Goal: Task Accomplishment & Management: Use online tool/utility

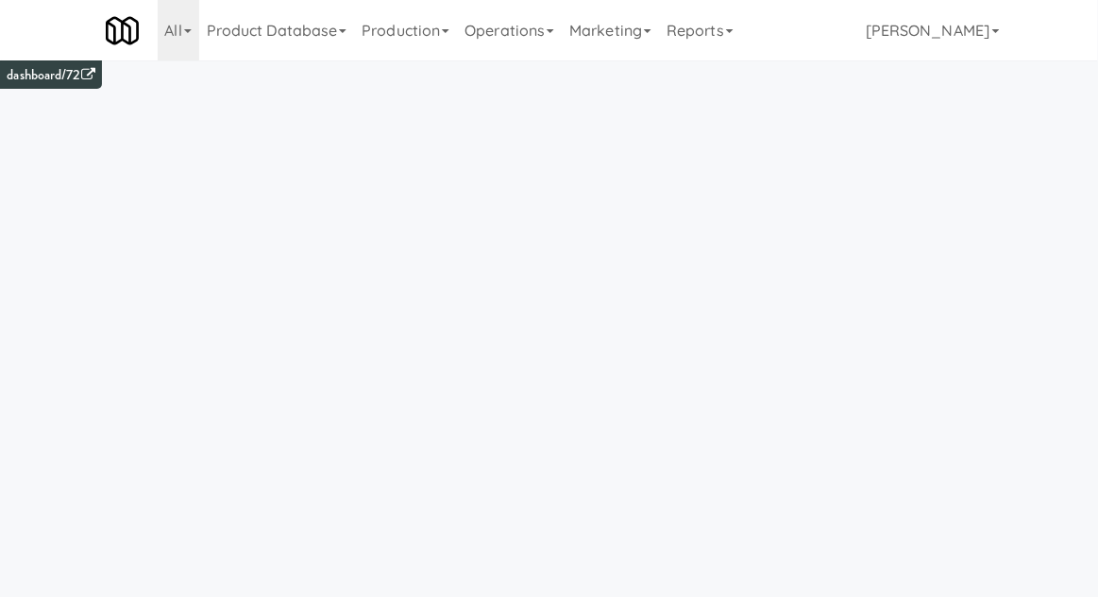
click at [504, 56] on link "Operations" at bounding box center [509, 30] width 105 height 60
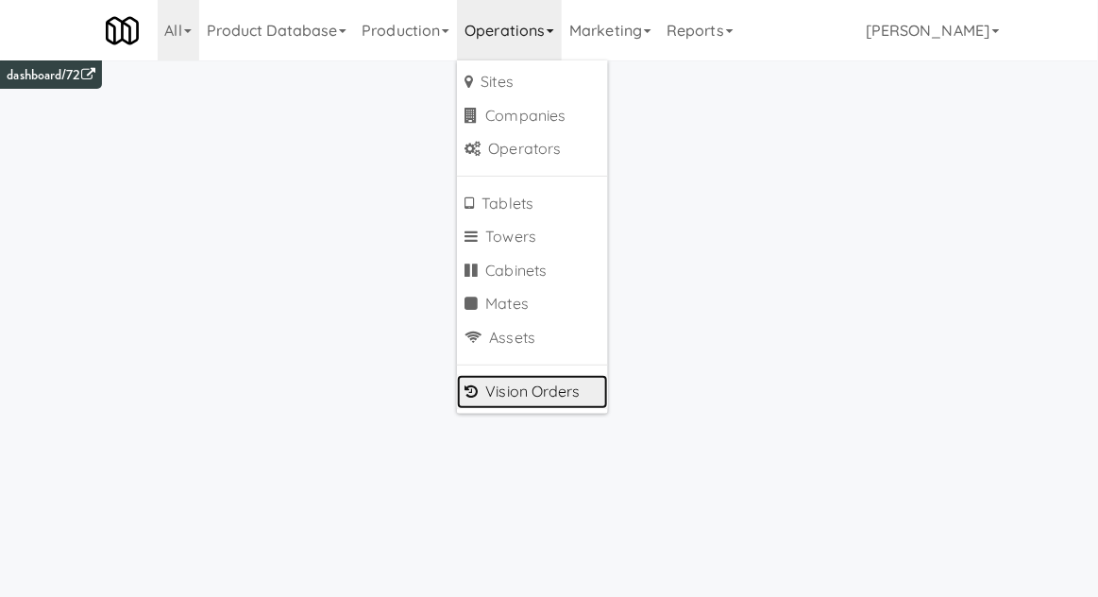
click at [499, 404] on link "Vision Orders" at bounding box center [532, 392] width 151 height 34
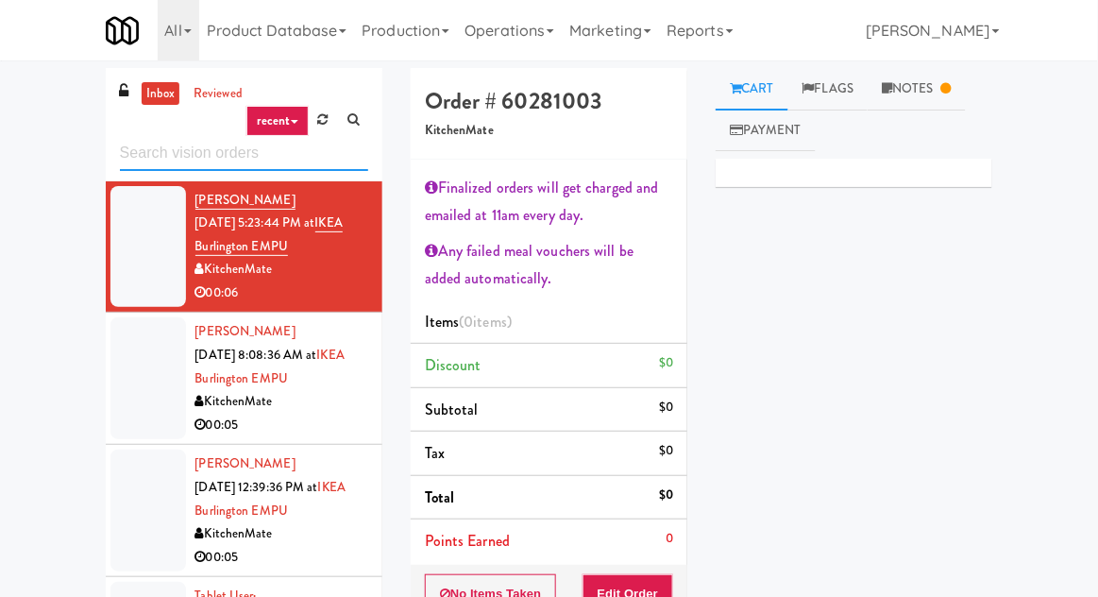
click at [156, 149] on input "text" at bounding box center [244, 153] width 248 height 35
click at [157, 143] on input "text" at bounding box center [244, 153] width 248 height 35
click at [46, 119] on div "inbox reviewed recent all unclear take inventory issue suspicious failed recent…" at bounding box center [549, 442] width 1098 height 748
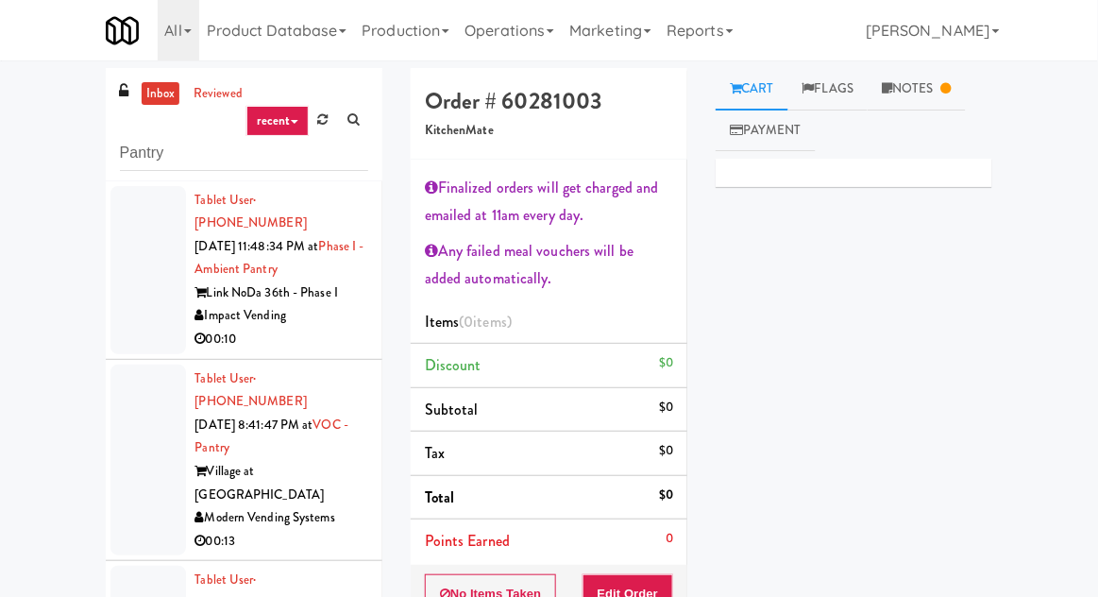
click at [133, 316] on div at bounding box center [148, 270] width 76 height 168
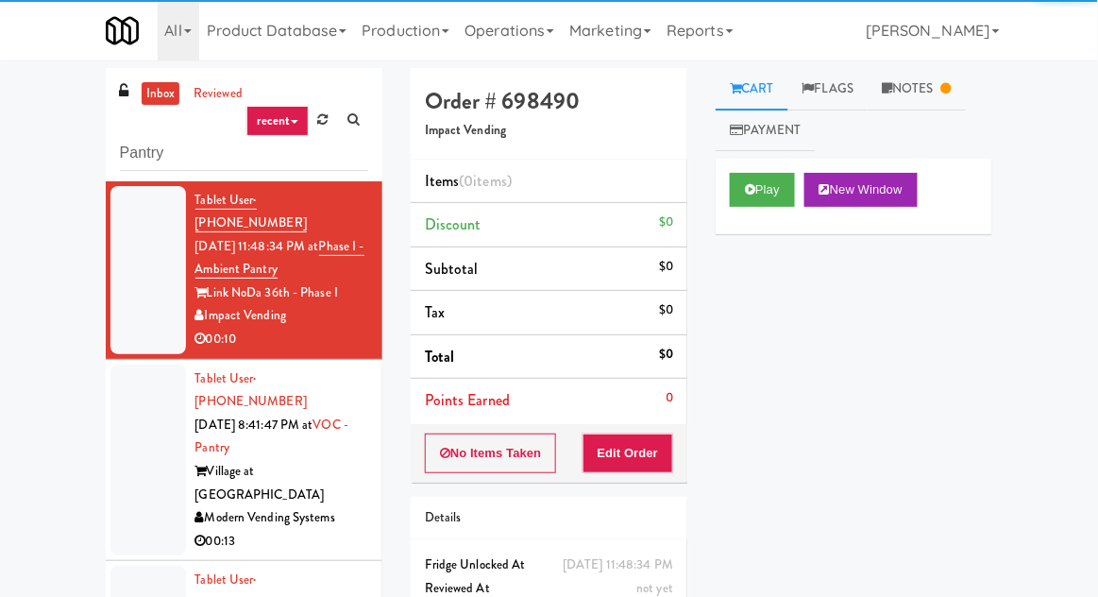
click at [147, 439] on div at bounding box center [148, 460] width 76 height 192
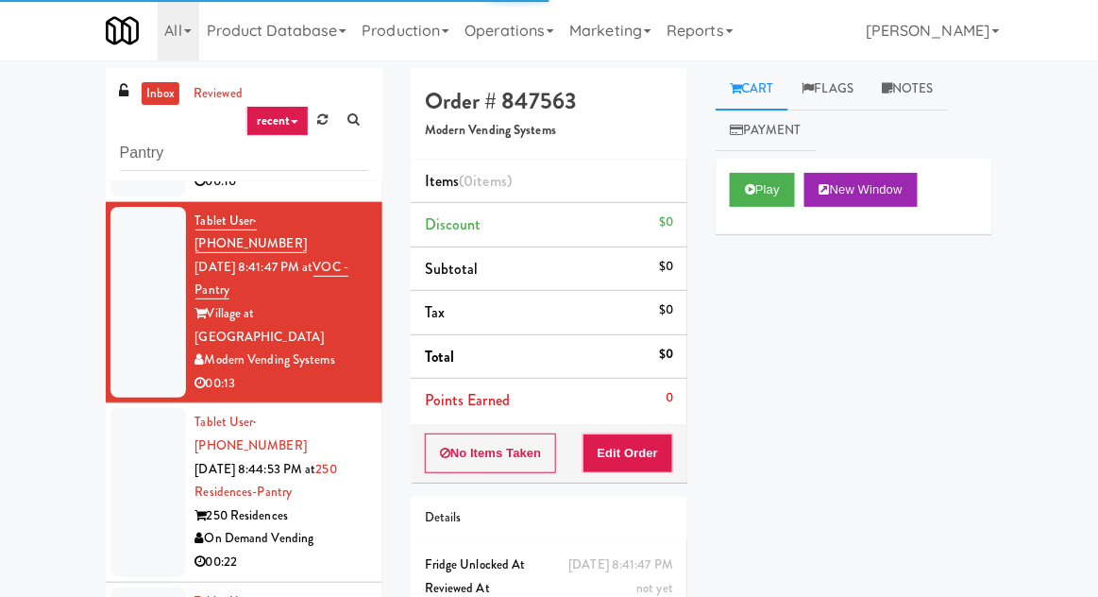
scroll to position [160, 0]
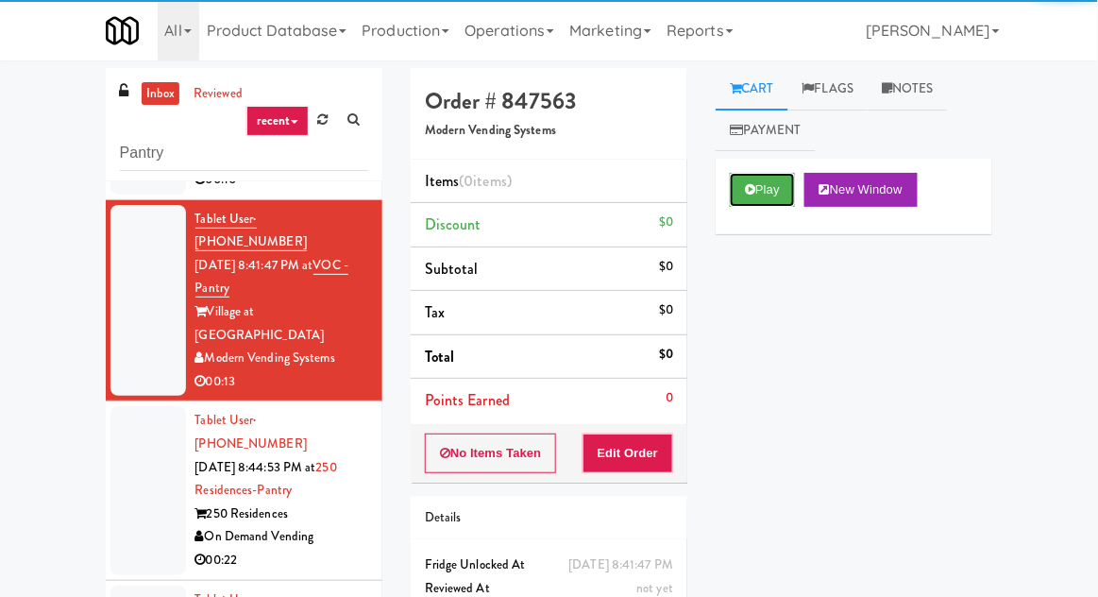
click at [780, 202] on button "Play" at bounding box center [762, 190] width 65 height 34
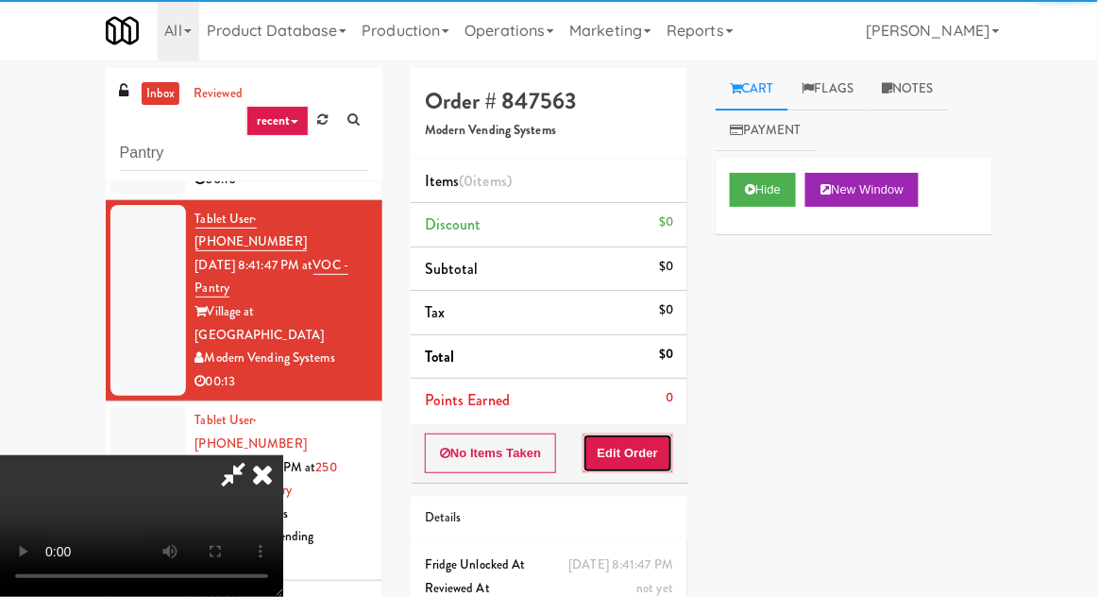
click at [647, 460] on button "Edit Order" at bounding box center [628, 453] width 92 height 40
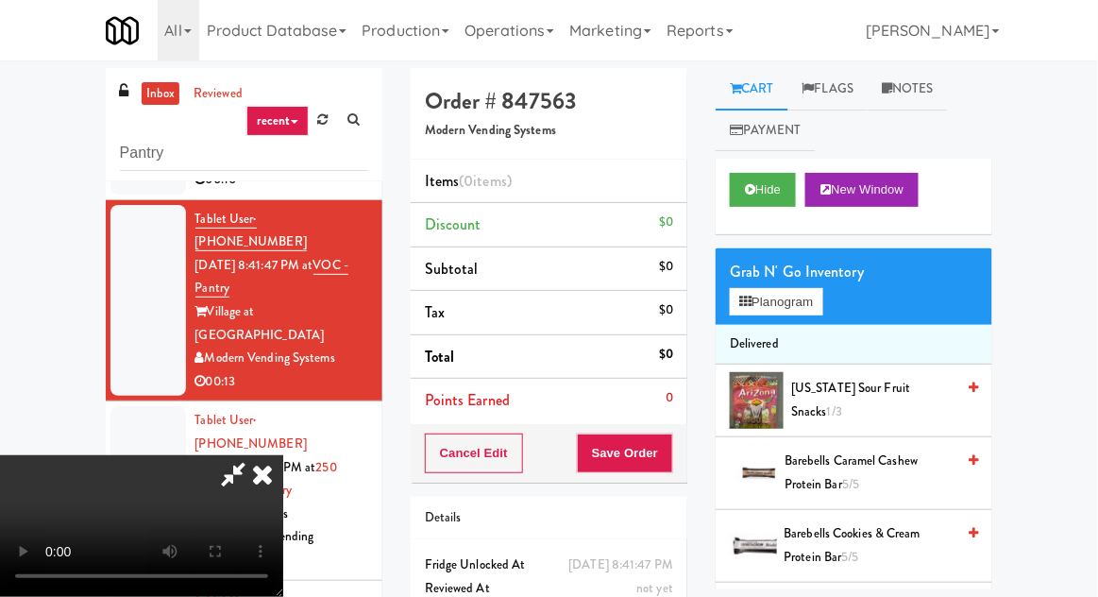
click at [283, 455] on icon at bounding box center [263, 474] width 42 height 38
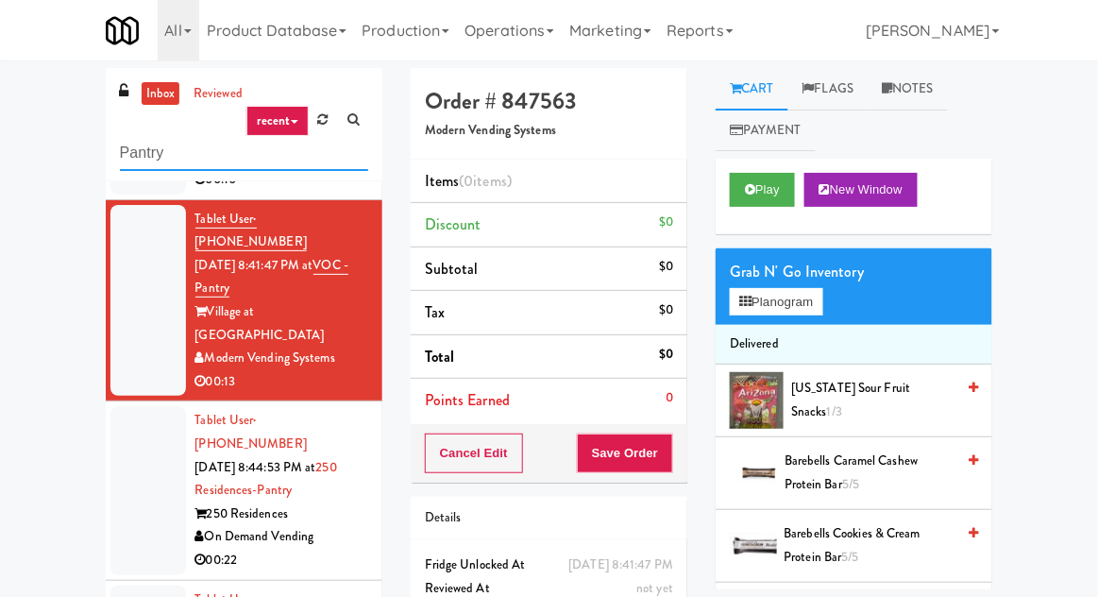
click at [137, 144] on input "Pantry" at bounding box center [244, 153] width 248 height 35
click at [136, 149] on input "Pantry" at bounding box center [244, 153] width 248 height 35
type input "Fridge"
click at [37, 135] on div "inbox reviewed recent all unclear take inventory issue suspicious failed recent…" at bounding box center [549, 415] width 1098 height 694
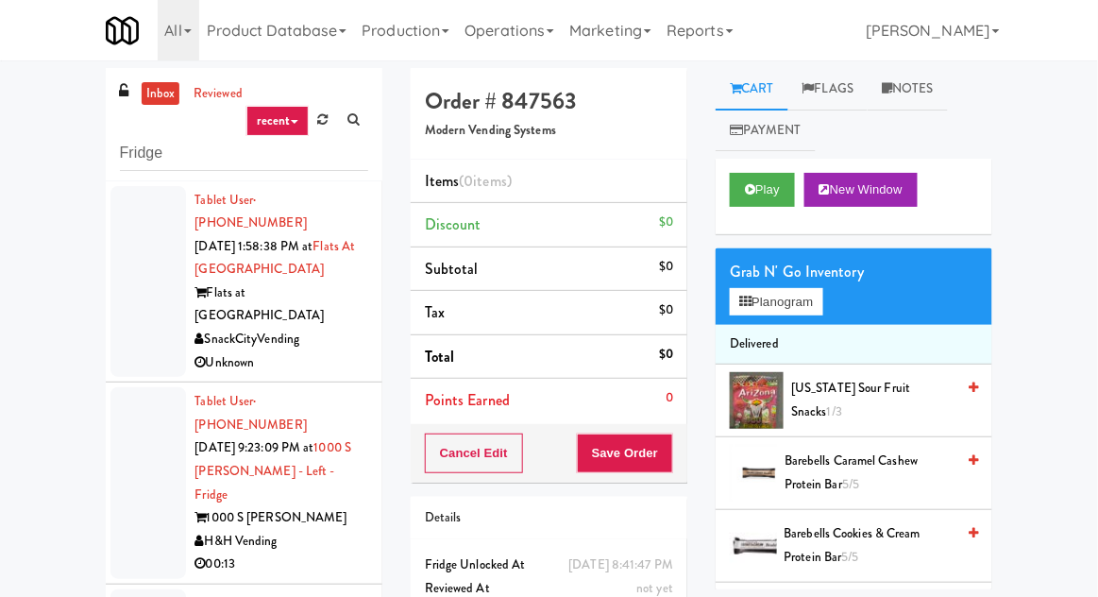
click at [125, 414] on div at bounding box center [148, 483] width 76 height 192
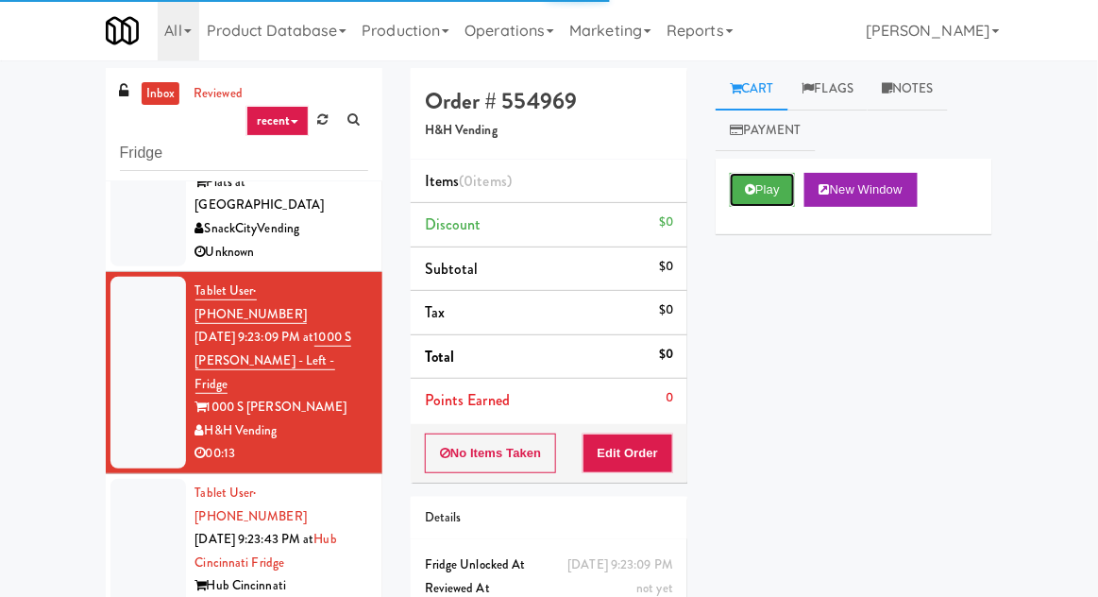
click at [746, 198] on button "Play" at bounding box center [762, 190] width 65 height 34
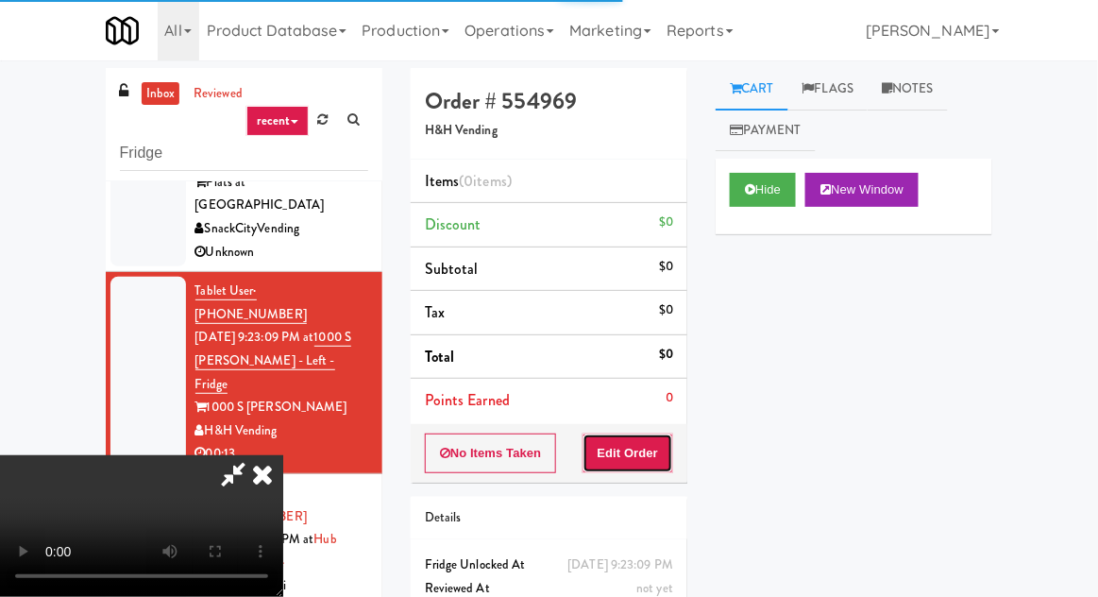
click at [628, 467] on button "Edit Order" at bounding box center [628, 453] width 92 height 40
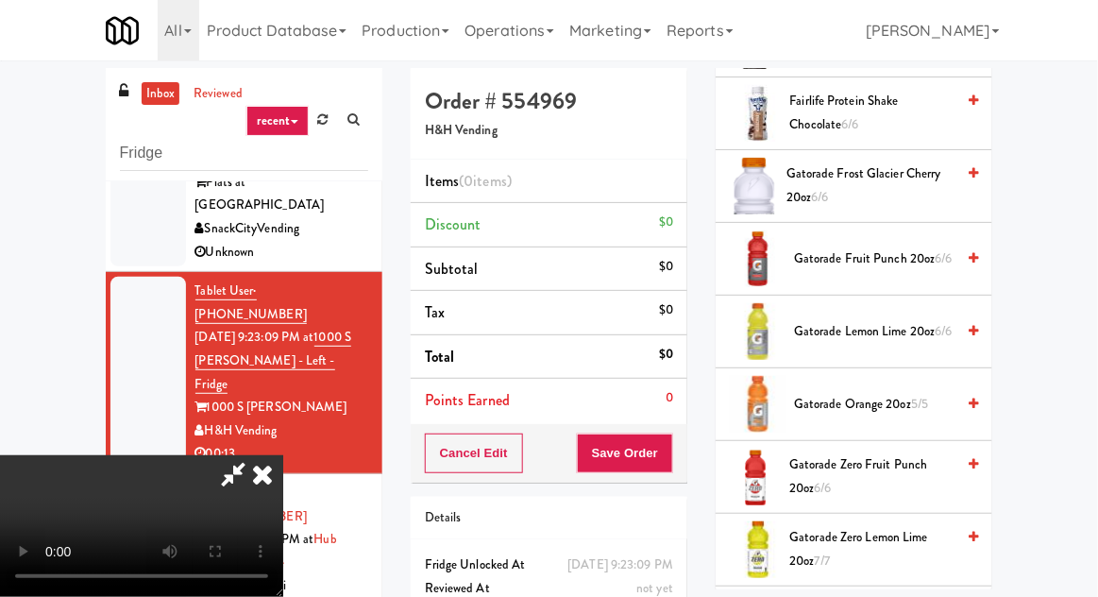
scroll to position [1459, 0]
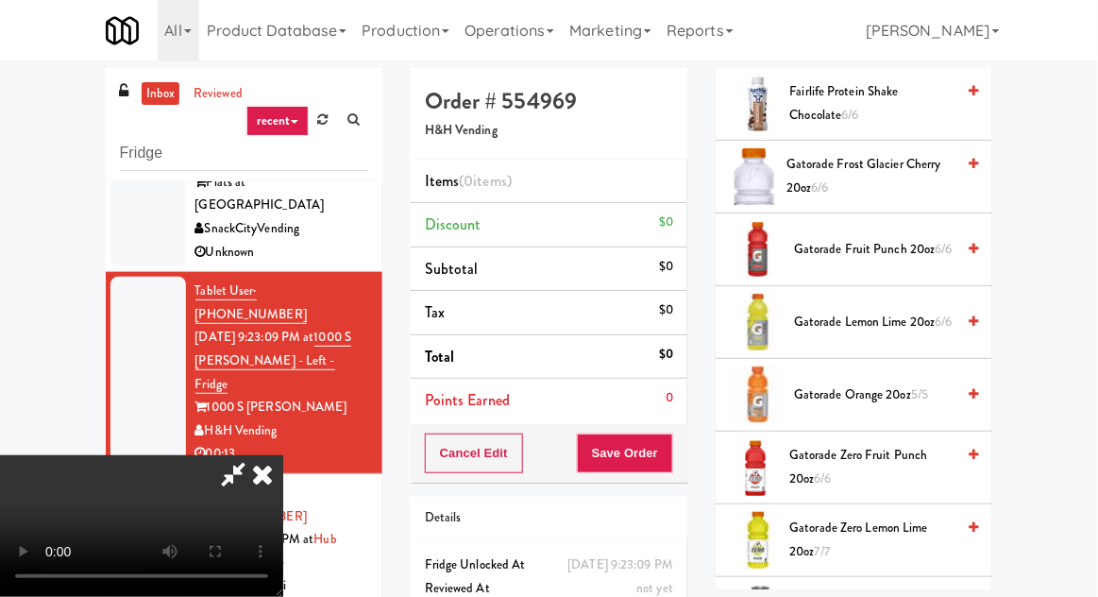
click at [919, 462] on span "Gatorade Zero Fruit Punch 20oz 6/6" at bounding box center [871, 467] width 165 height 46
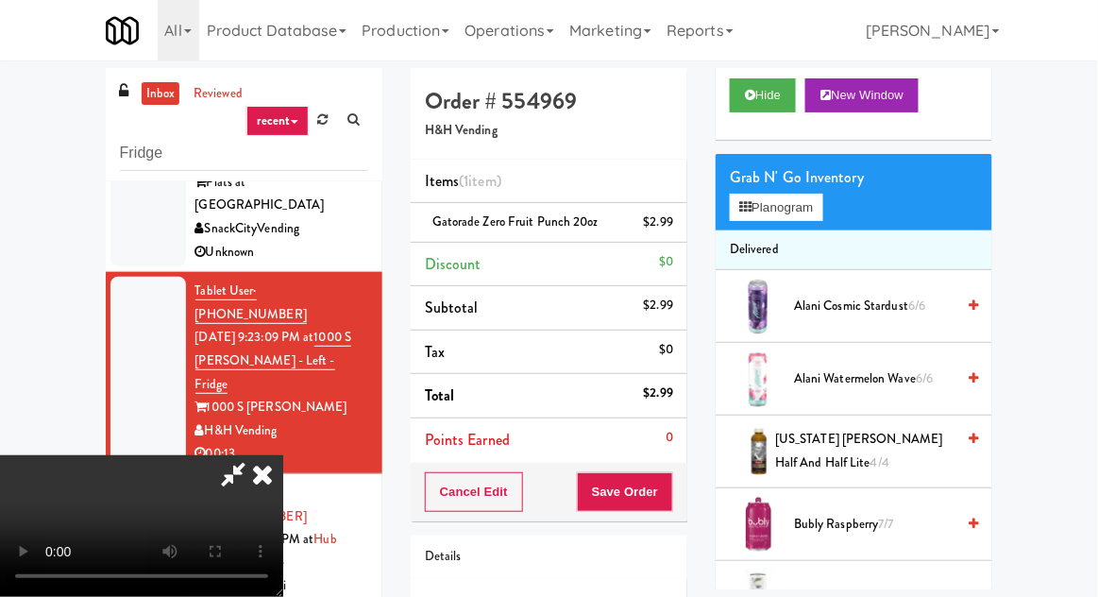
scroll to position [0, 0]
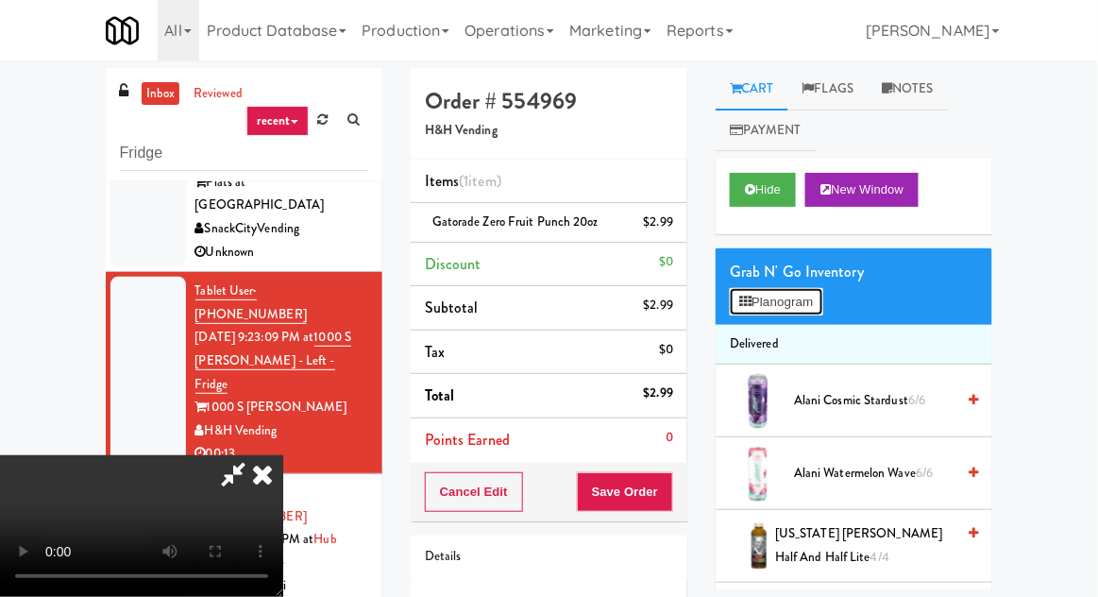
click at [822, 299] on button "Planogram" at bounding box center [776, 302] width 93 height 28
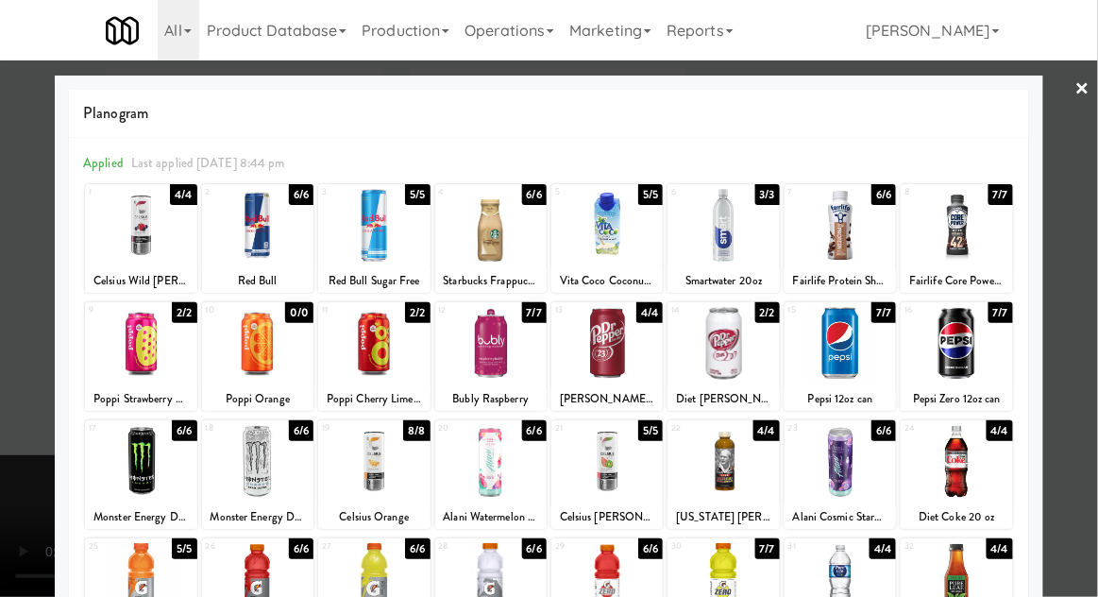
click at [980, 336] on div at bounding box center [956, 343] width 111 height 73
click at [1082, 285] on div at bounding box center [549, 298] width 1098 height 597
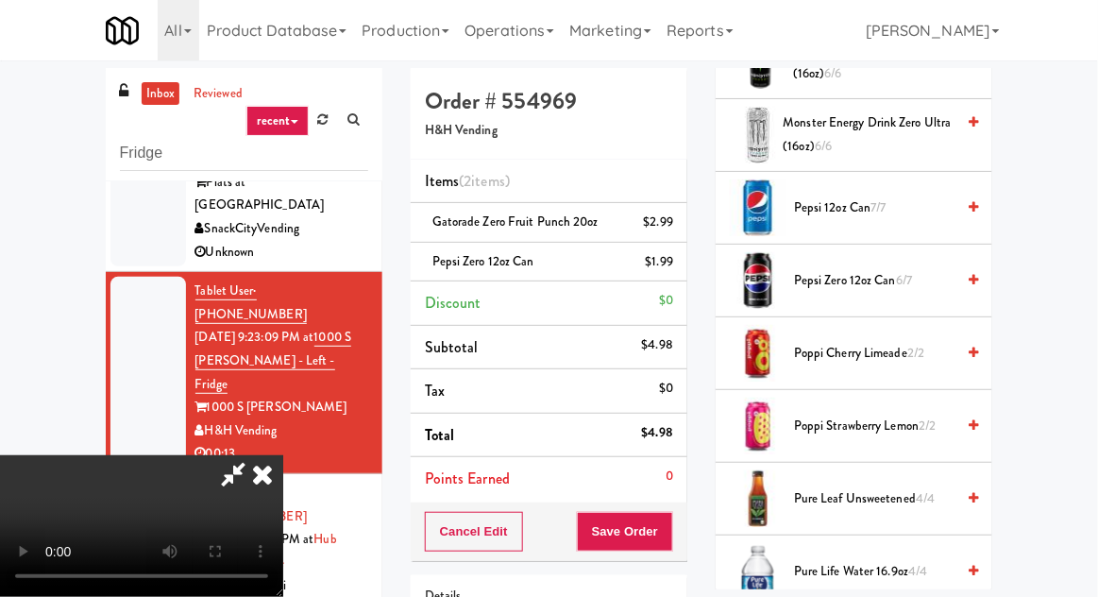
scroll to position [2017, 0]
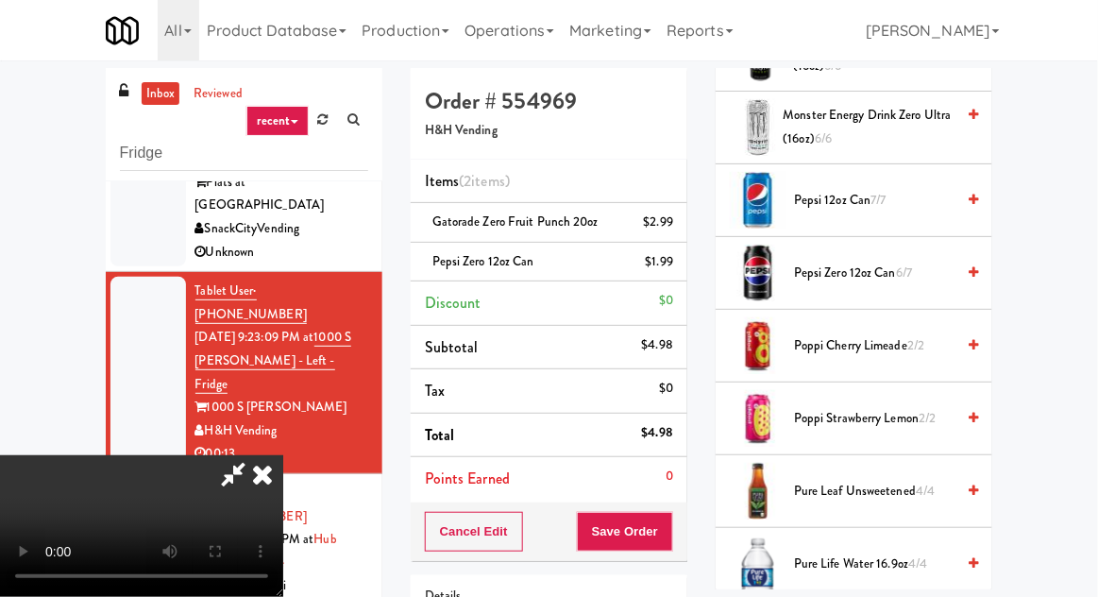
click at [910, 268] on span "6/7" at bounding box center [904, 272] width 16 height 18
click at [670, 525] on button "Save Order" at bounding box center [625, 532] width 96 height 40
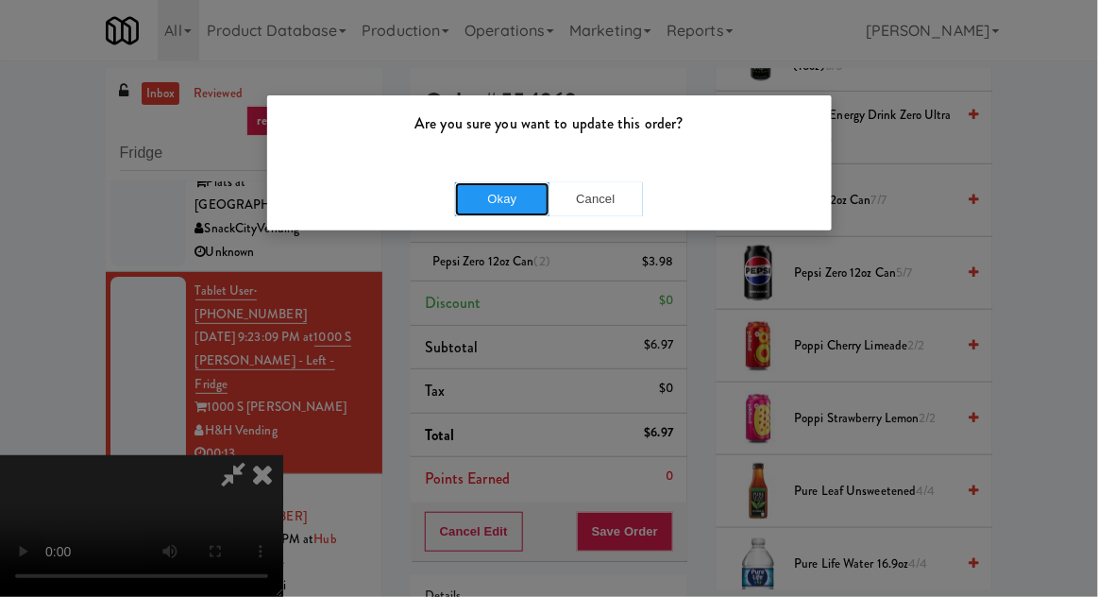
click at [481, 183] on button "Okay" at bounding box center [502, 199] width 94 height 34
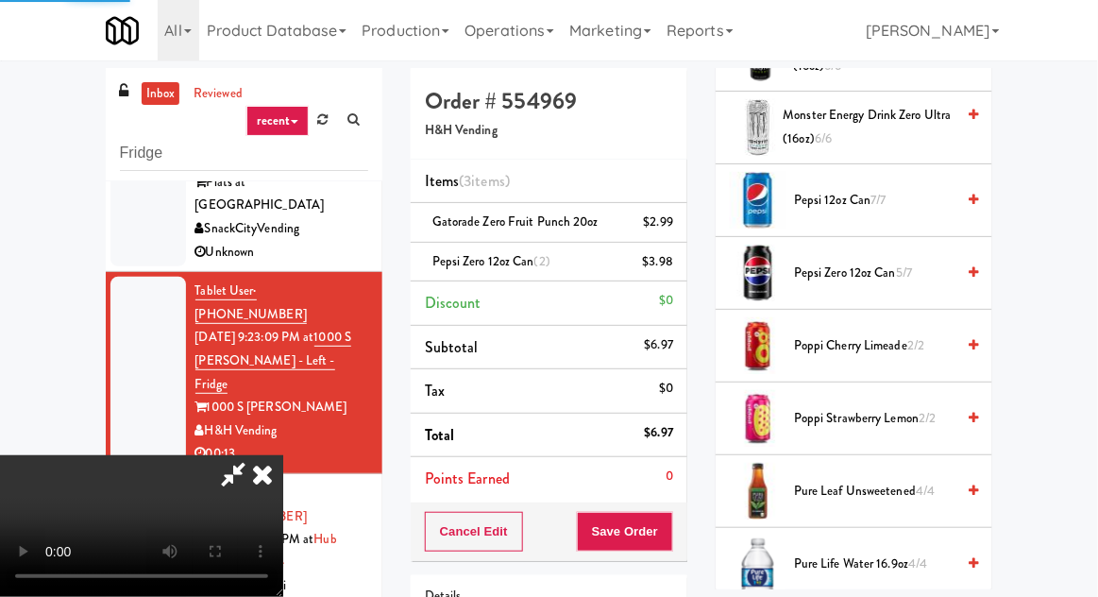
scroll to position [186, 0]
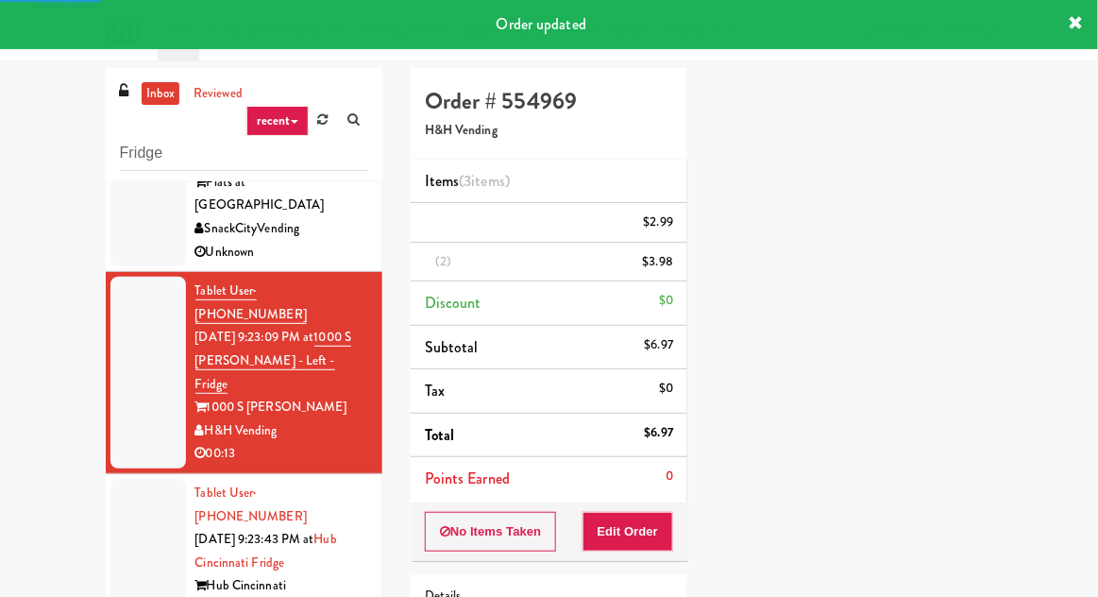
click at [143, 479] on div at bounding box center [148, 563] width 76 height 168
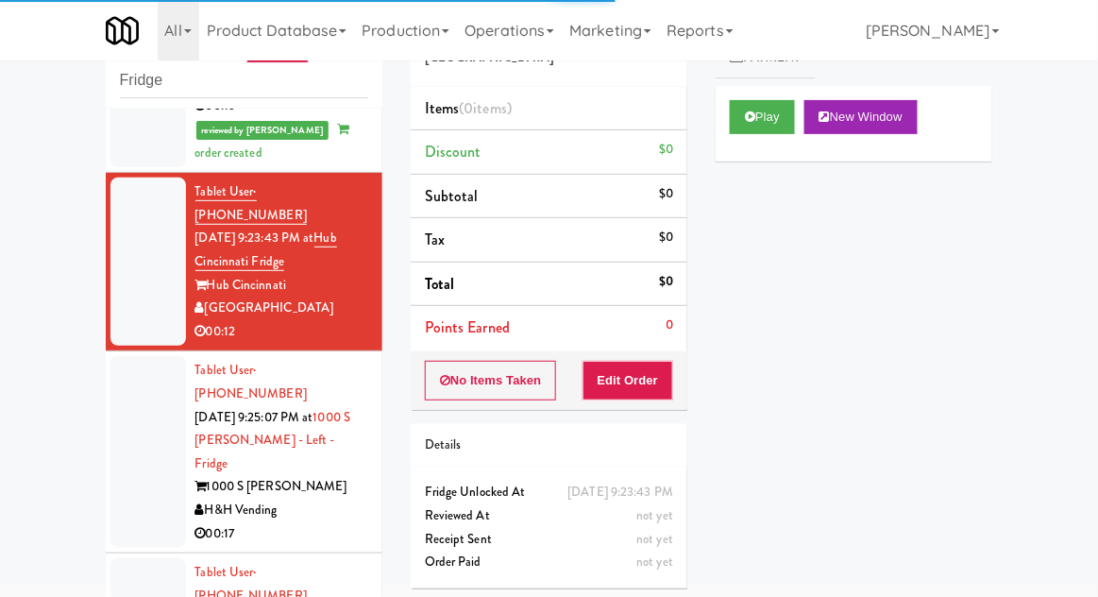
scroll to position [390, 0]
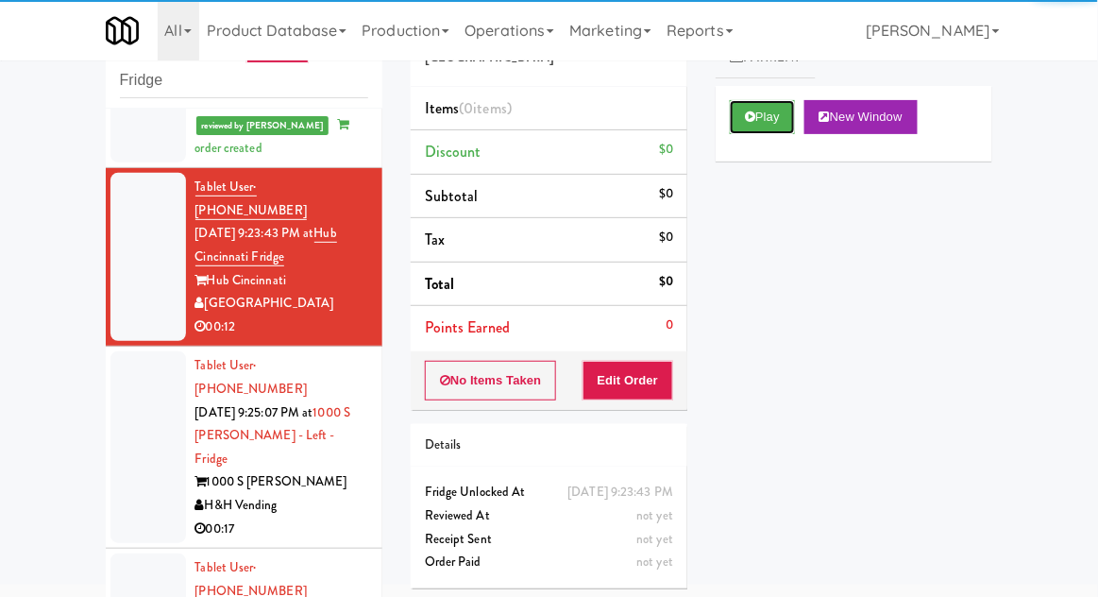
click at [783, 123] on button "Play" at bounding box center [762, 117] width 65 height 34
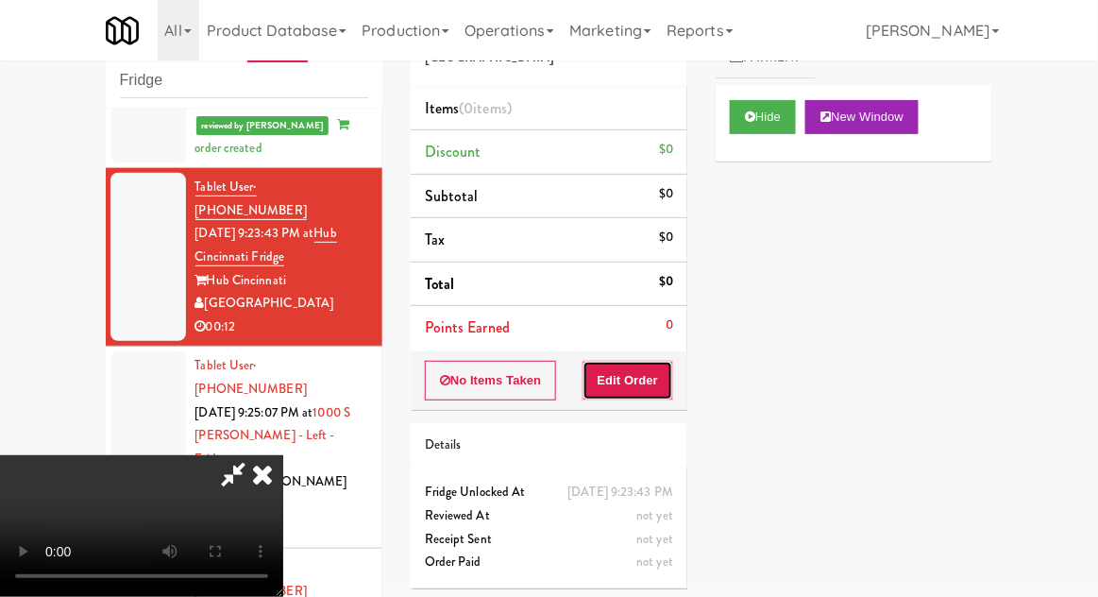
click at [667, 393] on button "Edit Order" at bounding box center [628, 381] width 92 height 40
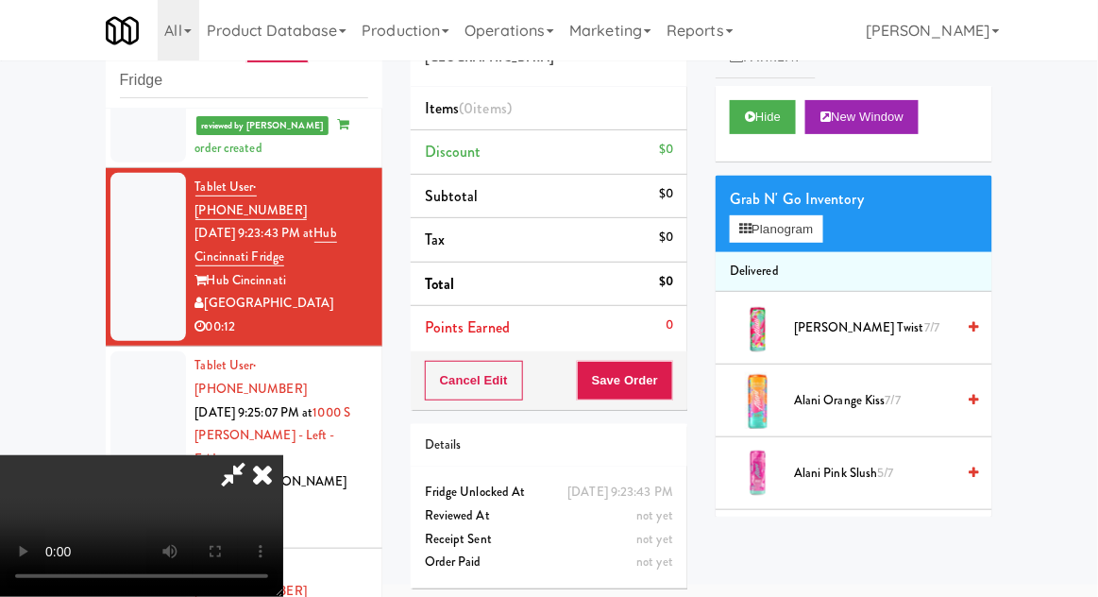
scroll to position [69, 0]
click at [818, 215] on button "Planogram" at bounding box center [776, 229] width 93 height 28
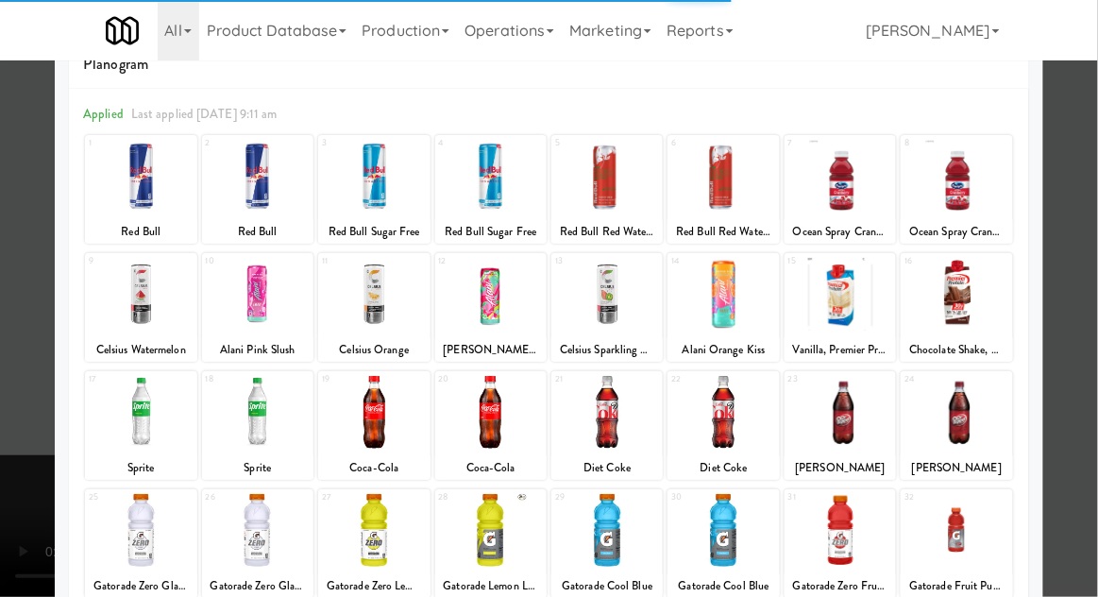
scroll to position [57, 0]
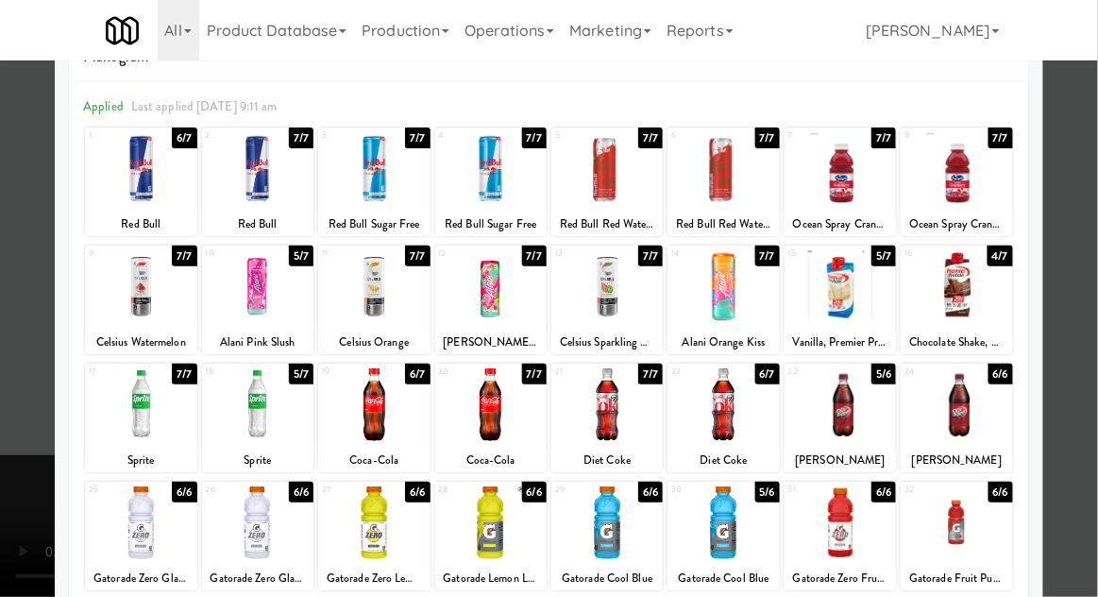
click at [865, 413] on div at bounding box center [839, 404] width 111 height 73
click at [1087, 354] on div at bounding box center [549, 298] width 1098 height 597
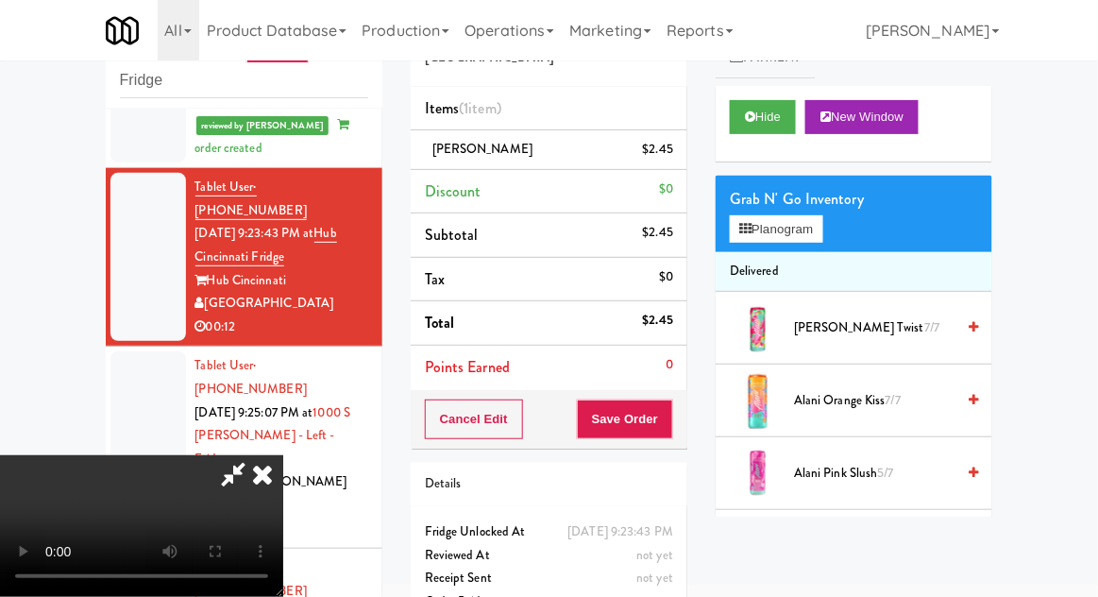
scroll to position [69, 0]
click at [666, 415] on button "Save Order" at bounding box center [625, 419] width 96 height 40
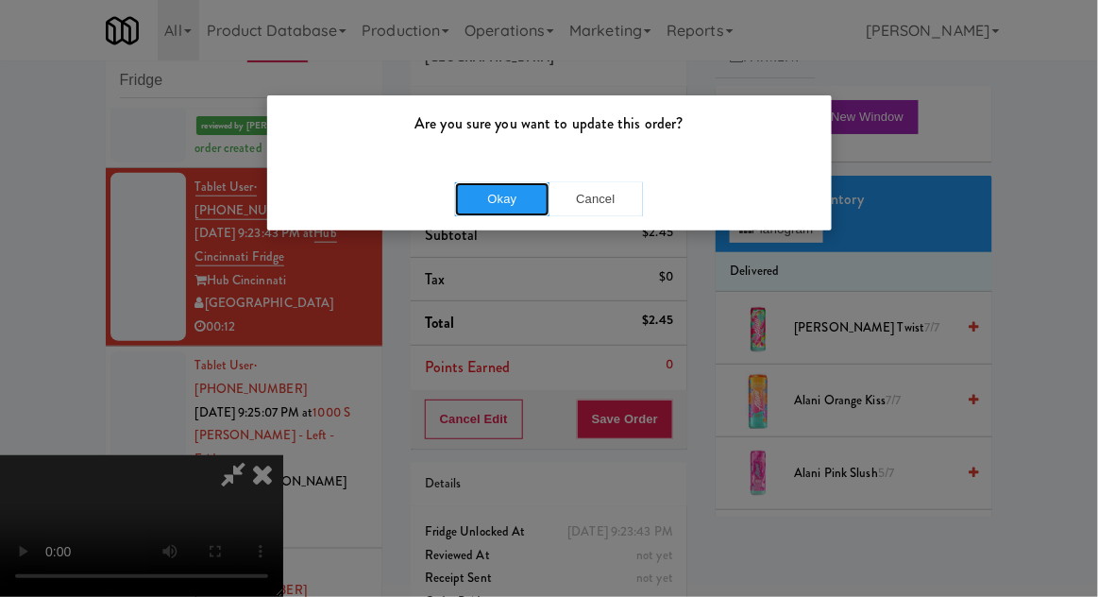
click at [467, 196] on button "Okay" at bounding box center [502, 199] width 94 height 34
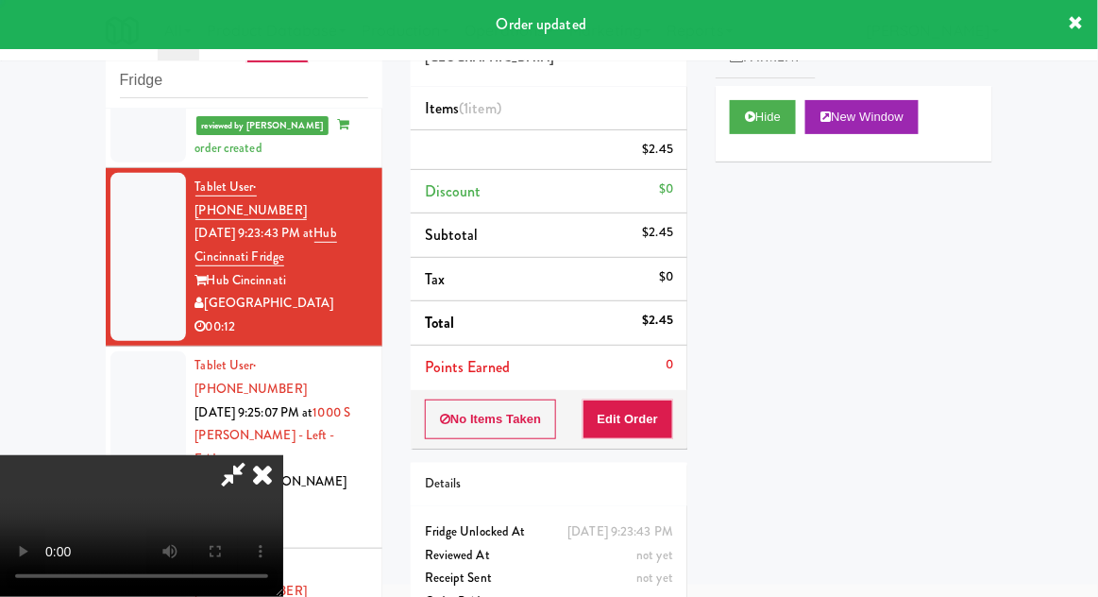
scroll to position [0, 0]
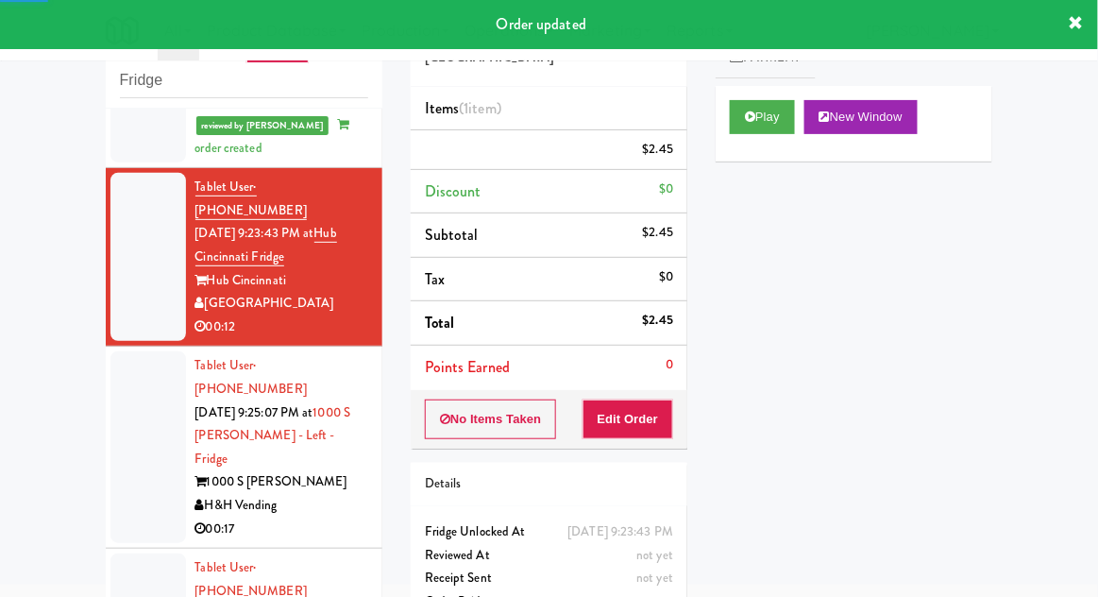
click at [110, 372] on li "Tablet User · (510) 332-2865 [DATE] 9:25:07 PM at 1000 S [PERSON_NAME] - Left -…" at bounding box center [244, 447] width 277 height 202
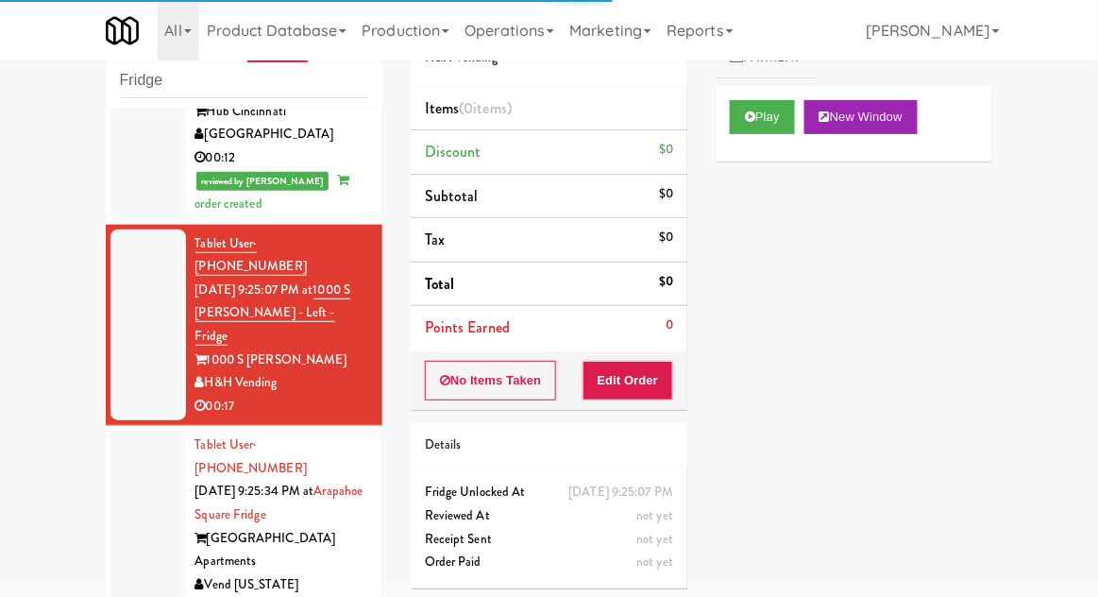
scroll to position [561, 0]
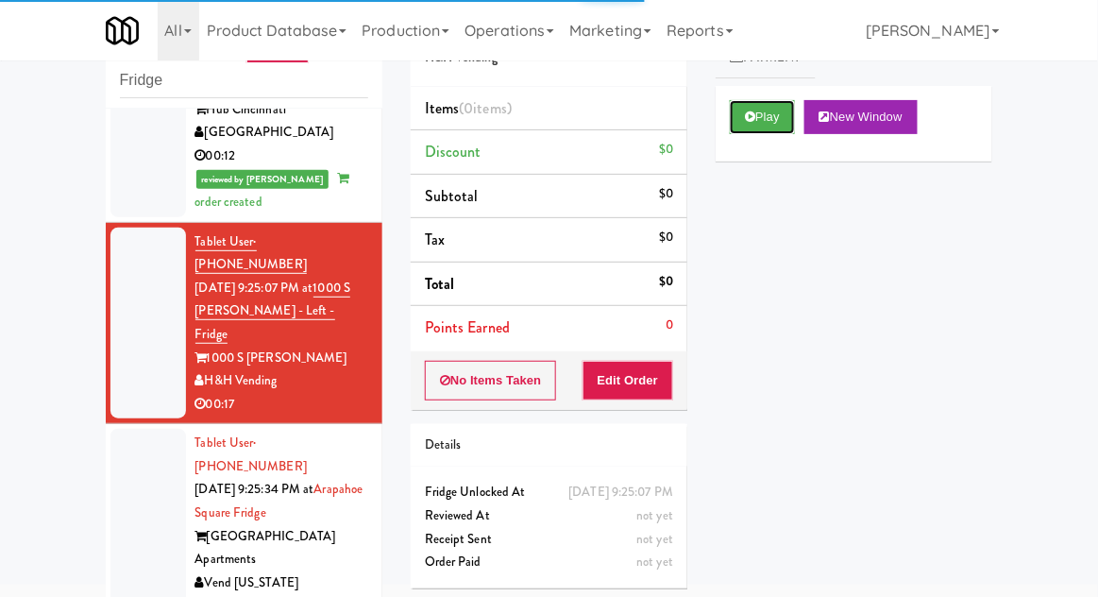
click at [787, 118] on button "Play" at bounding box center [762, 117] width 65 height 34
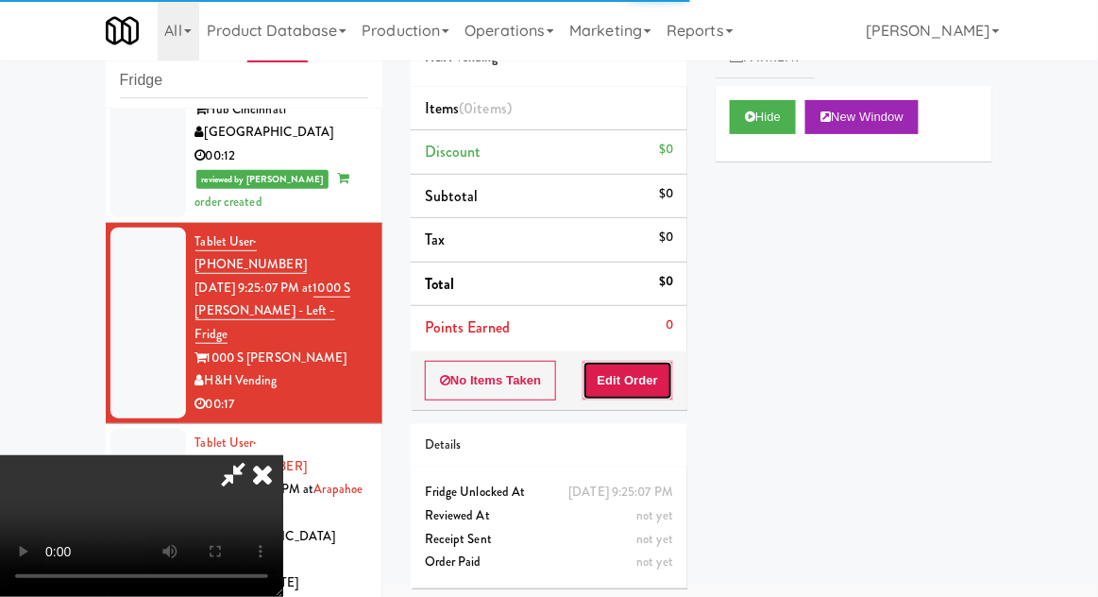
click at [665, 393] on button "Edit Order" at bounding box center [628, 381] width 92 height 40
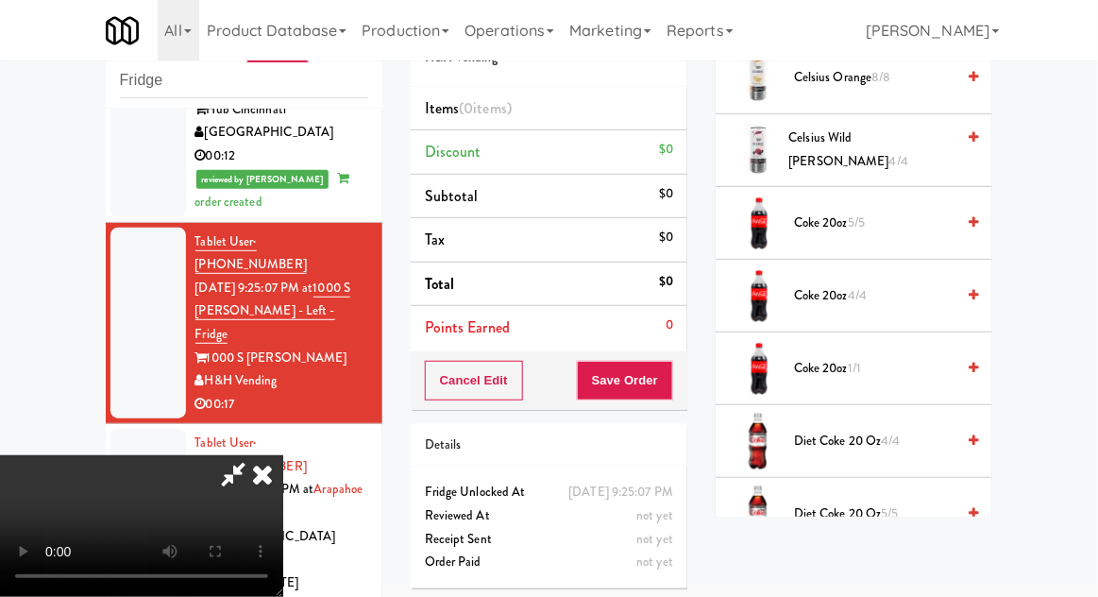
scroll to position [614, 0]
click at [892, 433] on span "4/4" at bounding box center [891, 440] width 19 height 18
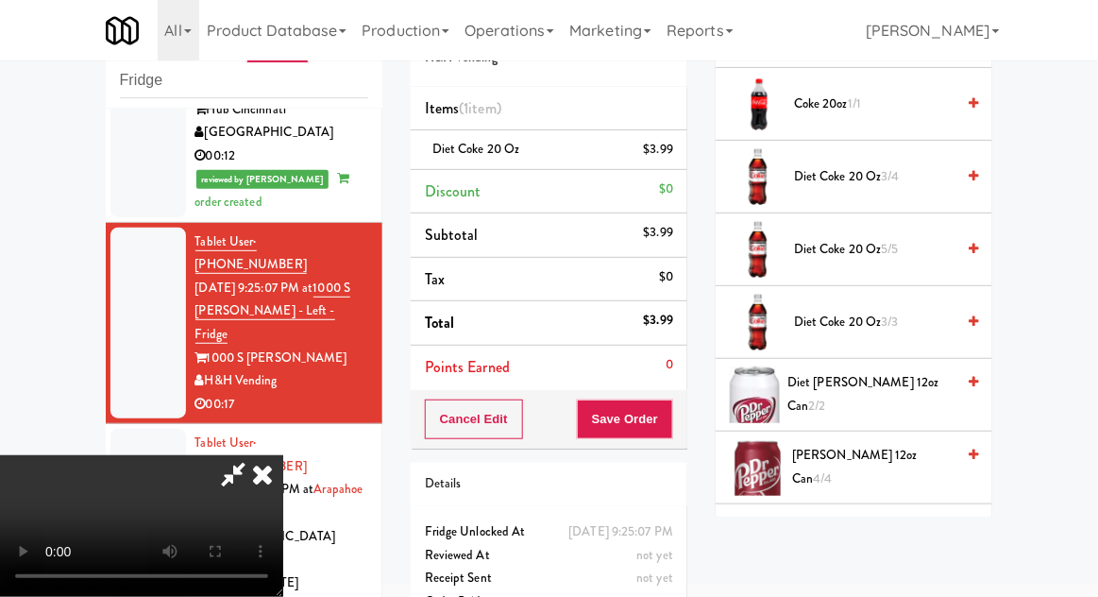
scroll to position [877, 0]
click at [919, 395] on span "Diet [PERSON_NAME] 12oz can 2/2" at bounding box center [870, 395] width 167 height 46
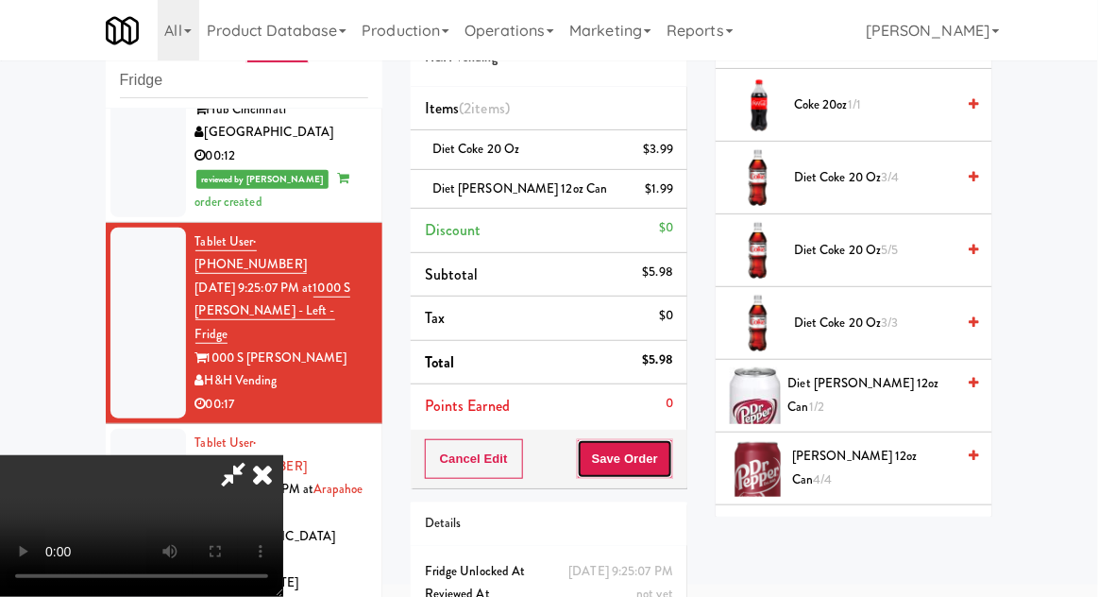
click at [673, 458] on button "Save Order" at bounding box center [625, 459] width 96 height 40
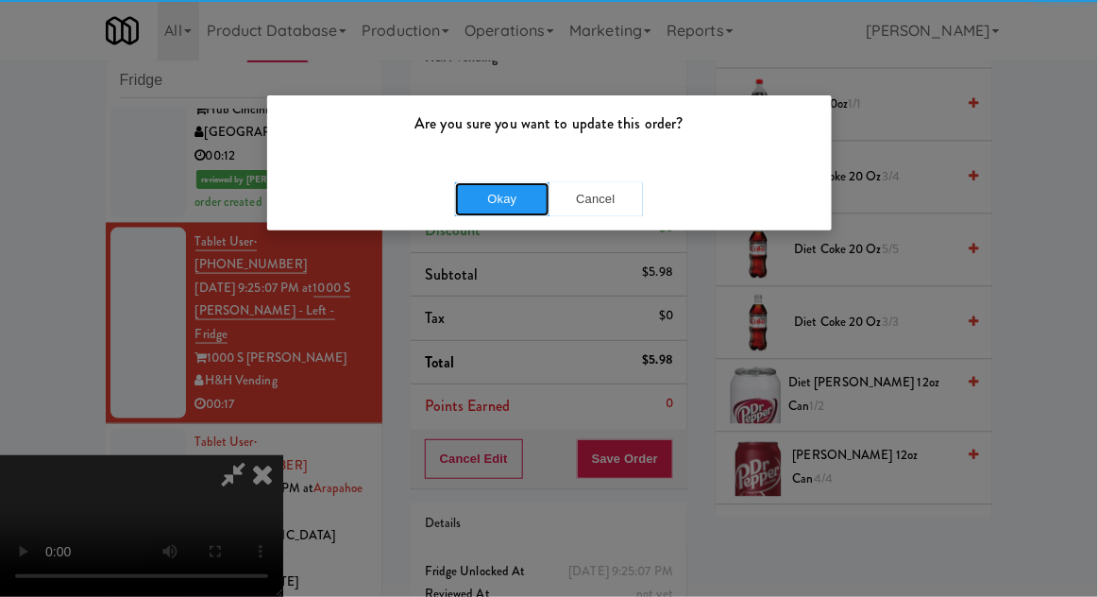
click at [493, 197] on button "Okay" at bounding box center [502, 199] width 94 height 34
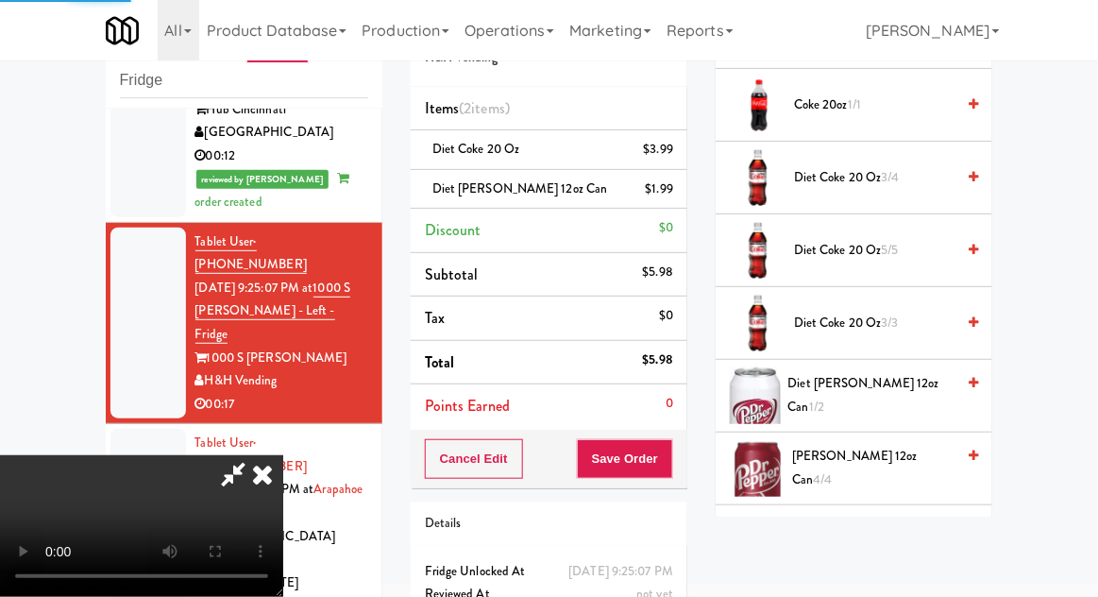
scroll to position [186, 0]
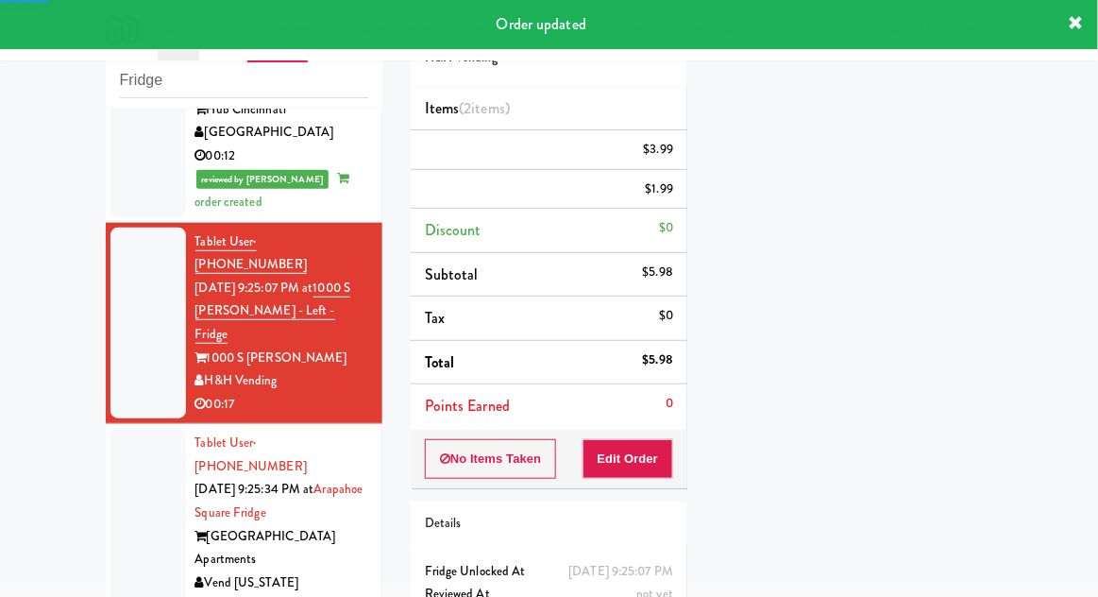
click at [129, 429] on div at bounding box center [148, 525] width 76 height 192
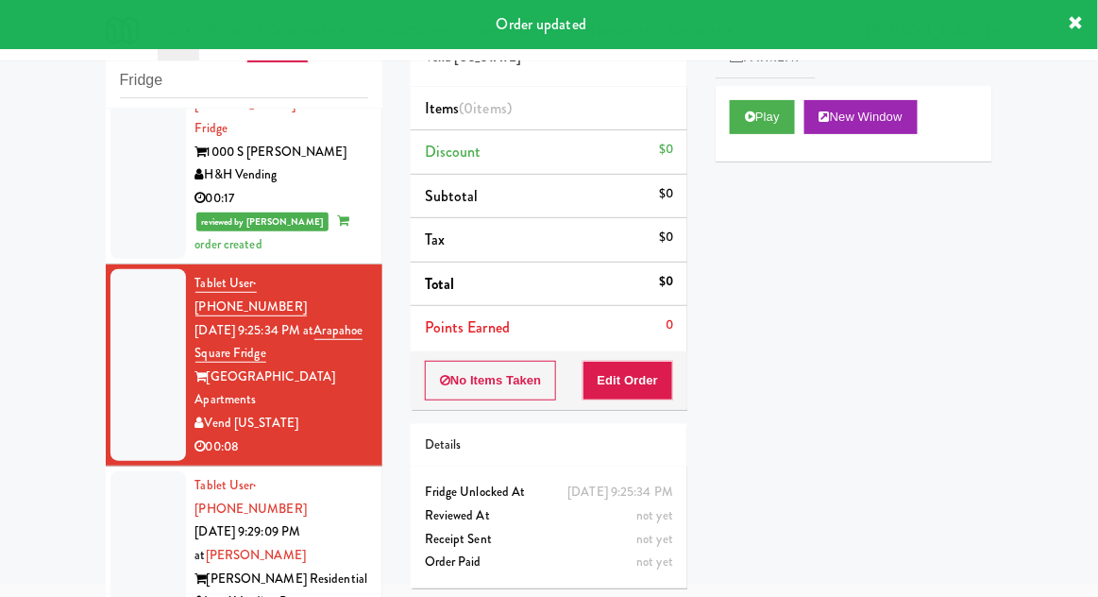
scroll to position [766, 0]
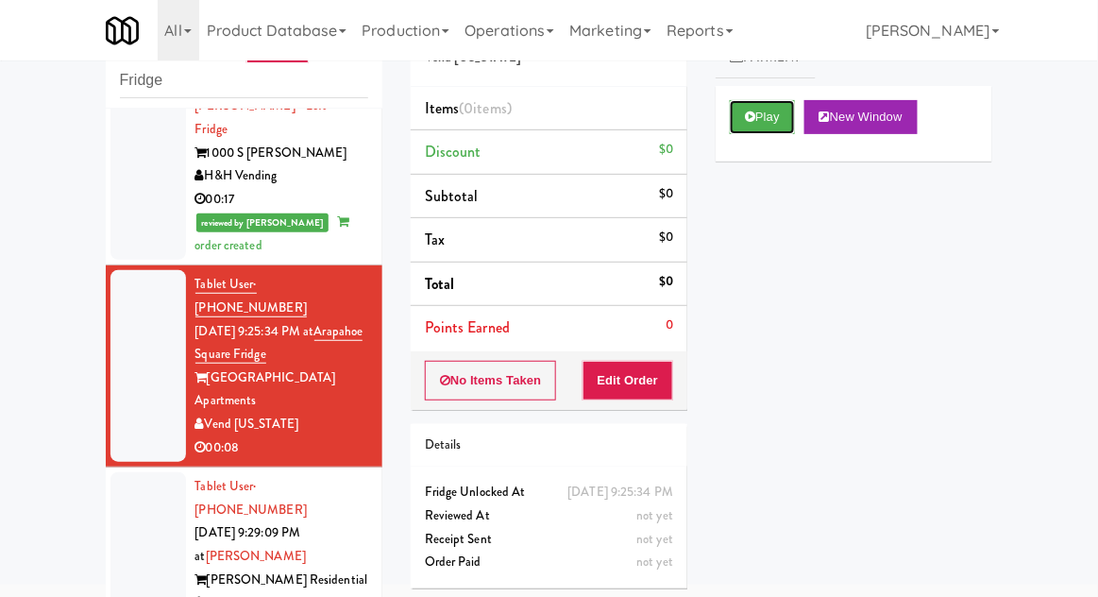
click at [765, 116] on button "Play" at bounding box center [762, 117] width 65 height 34
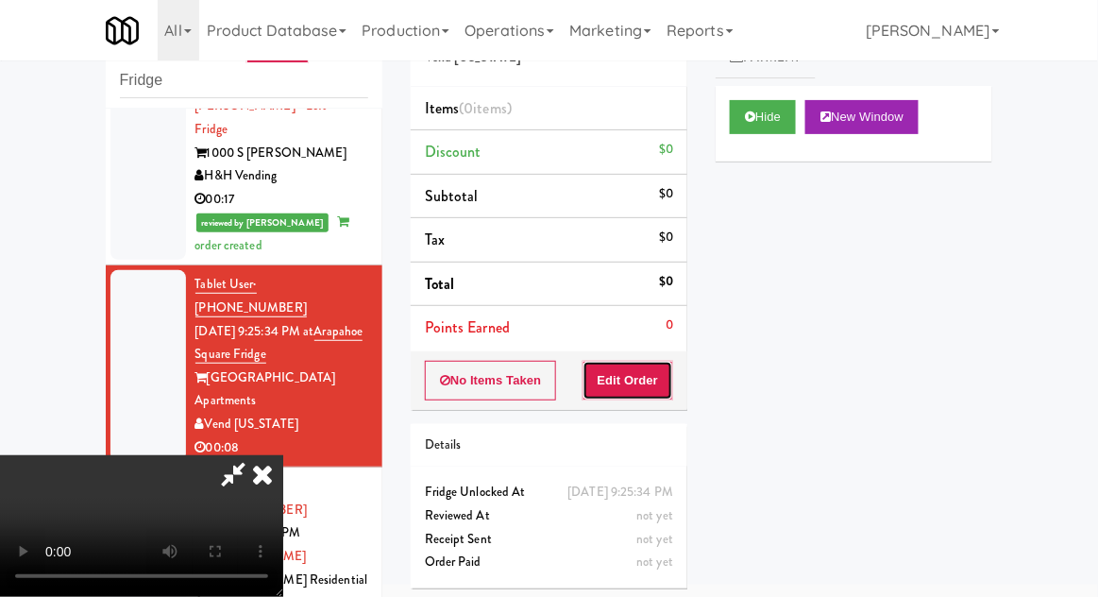
click at [652, 390] on button "Edit Order" at bounding box center [628, 381] width 92 height 40
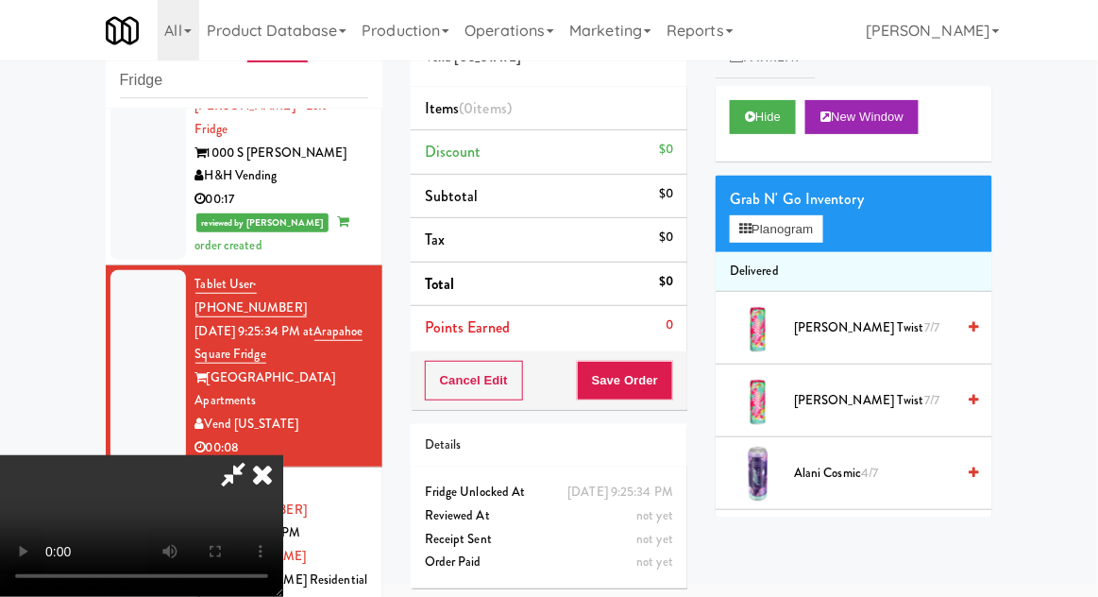
scroll to position [69, 0]
click at [814, 238] on button "Planogram" at bounding box center [776, 229] width 93 height 28
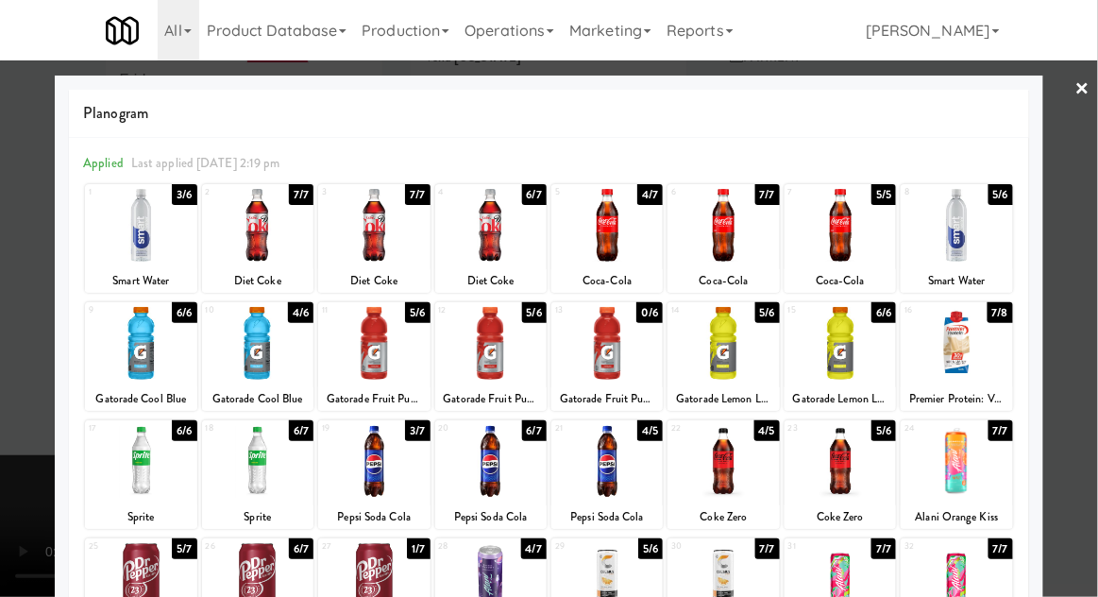
click at [364, 368] on div at bounding box center [373, 343] width 111 height 73
click at [1089, 238] on div at bounding box center [549, 298] width 1098 height 597
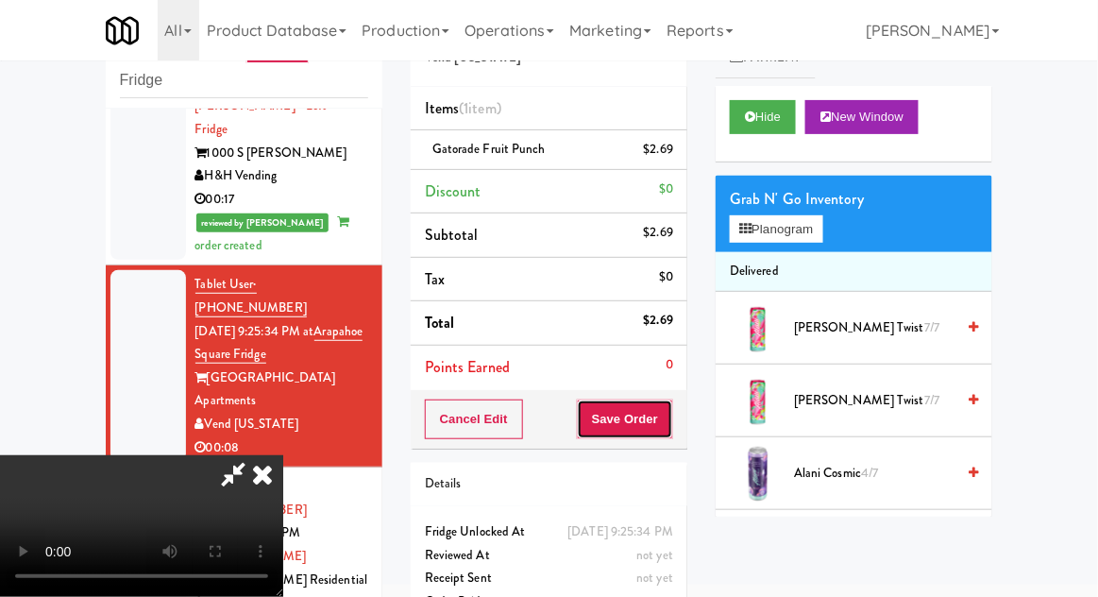
click at [672, 428] on button "Save Order" at bounding box center [625, 419] width 96 height 40
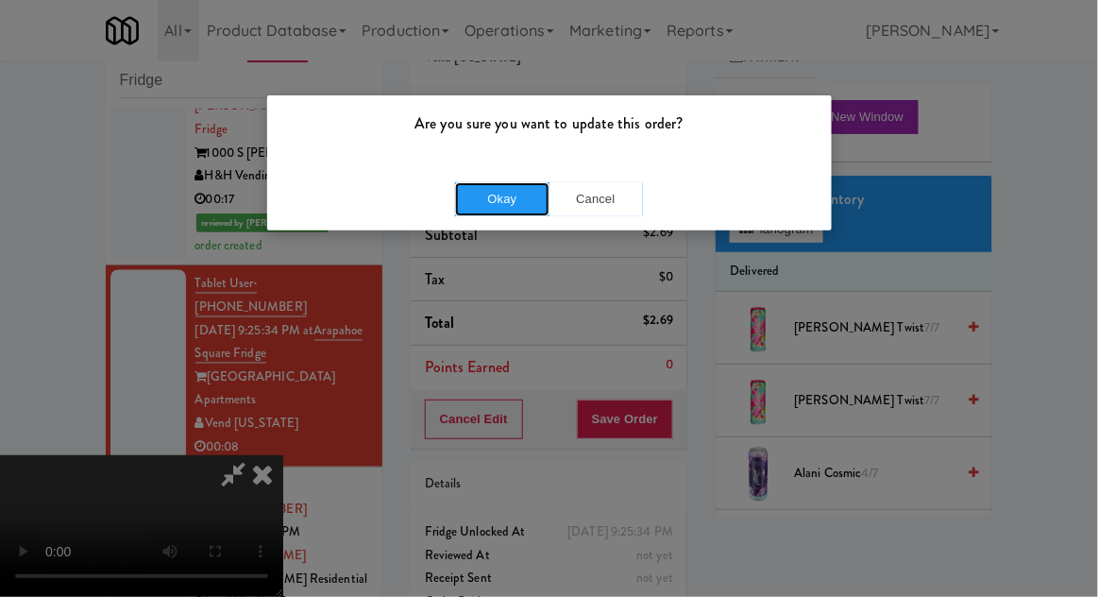
click at [518, 211] on button "Okay" at bounding box center [502, 199] width 94 height 34
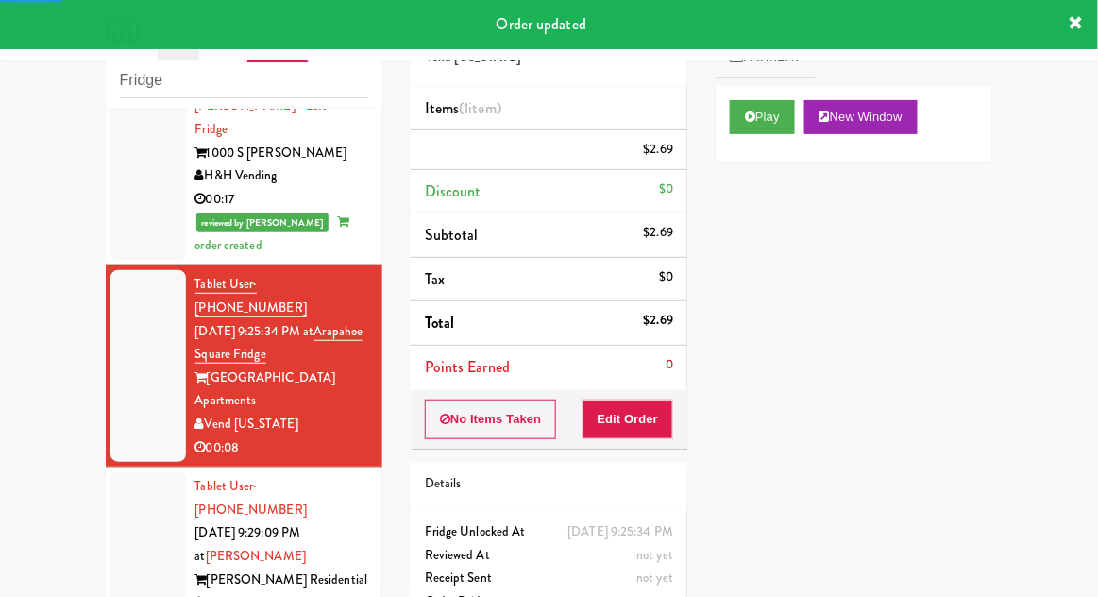
click at [128, 472] on div at bounding box center [148, 556] width 76 height 168
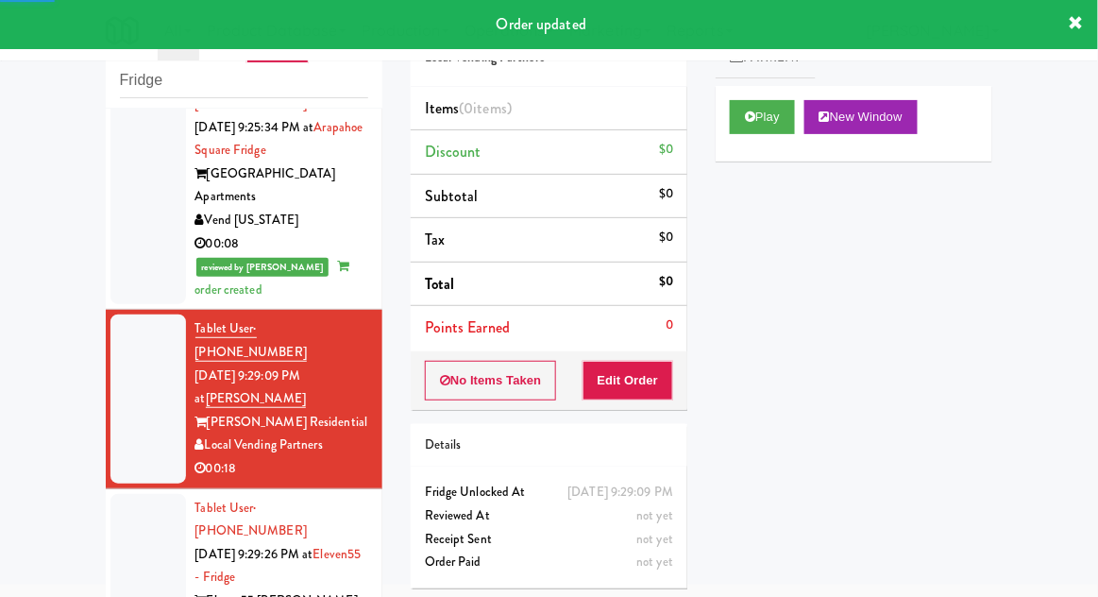
scroll to position [970, 0]
click at [756, 122] on button "Play" at bounding box center [762, 117] width 65 height 34
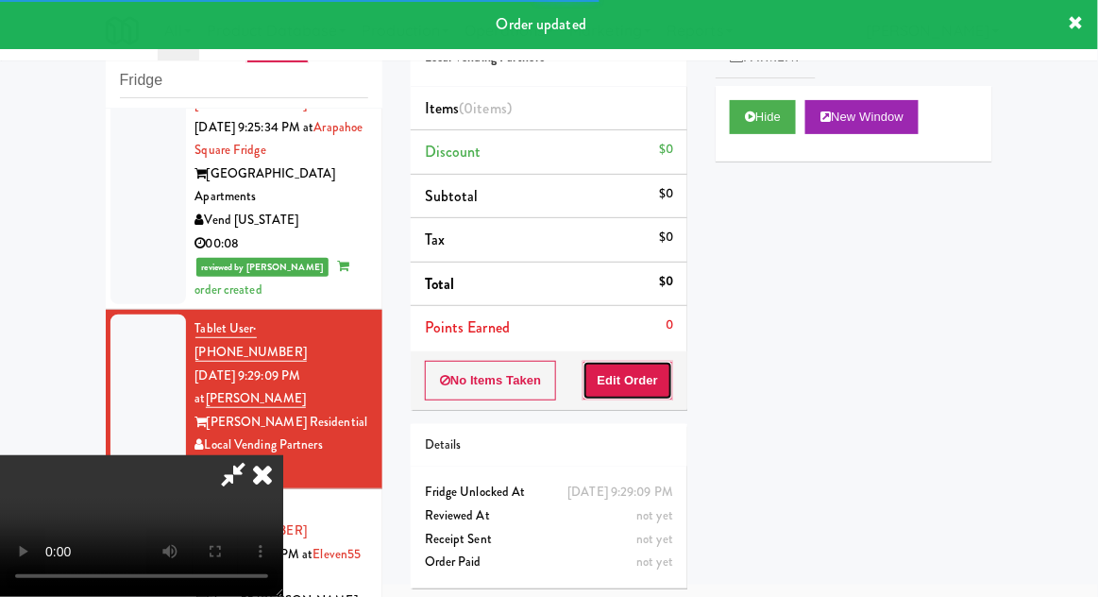
click at [657, 383] on button "Edit Order" at bounding box center [628, 381] width 92 height 40
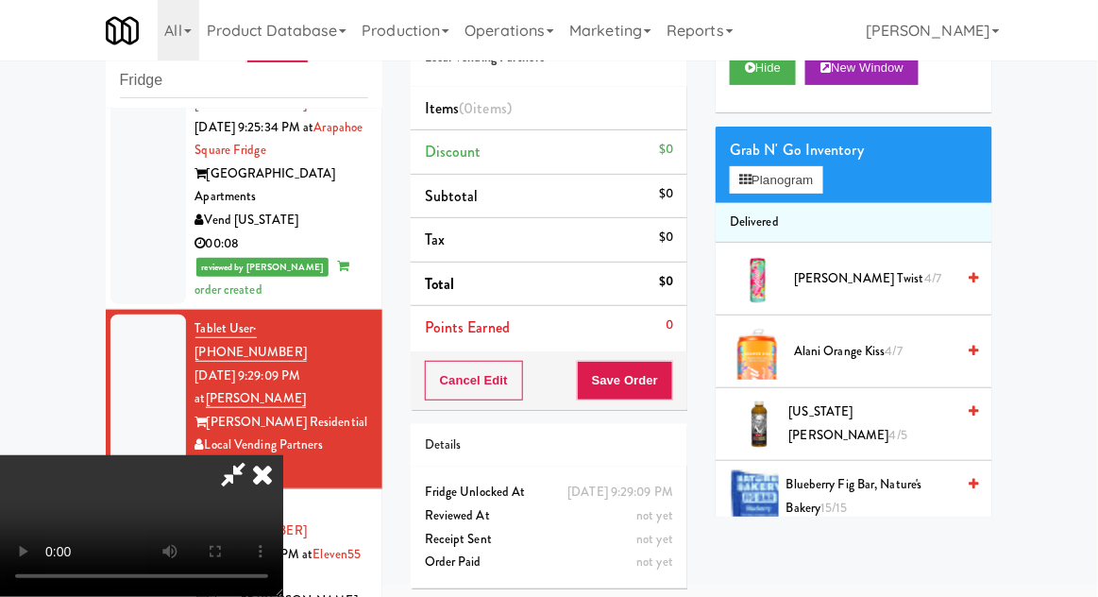
scroll to position [102, 0]
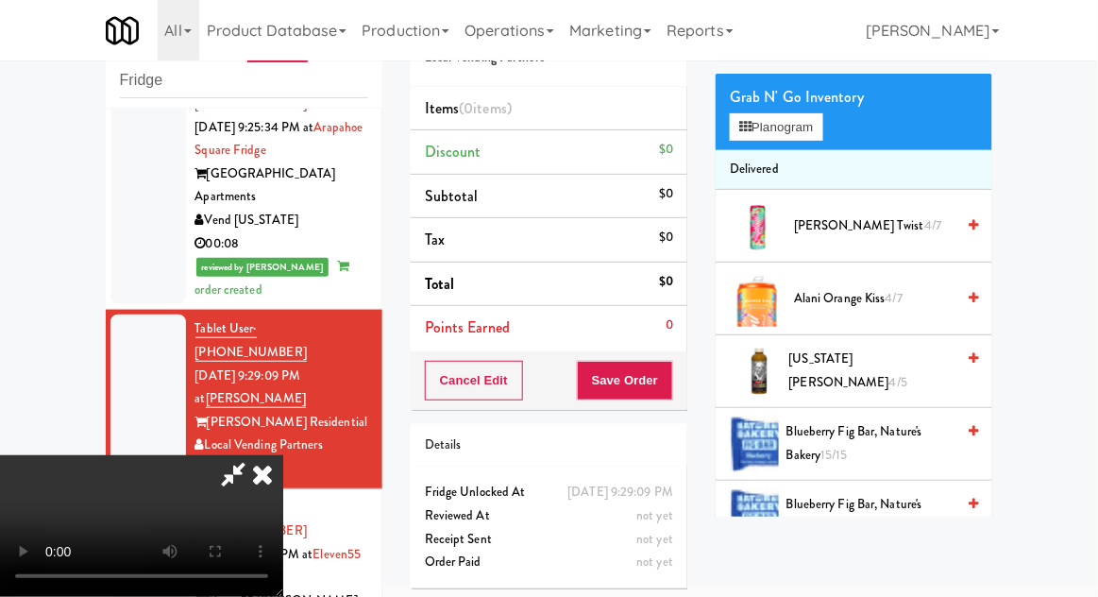
click at [907, 367] on span "[US_STATE] [PERSON_NAME] 4/5" at bounding box center [872, 370] width 166 height 46
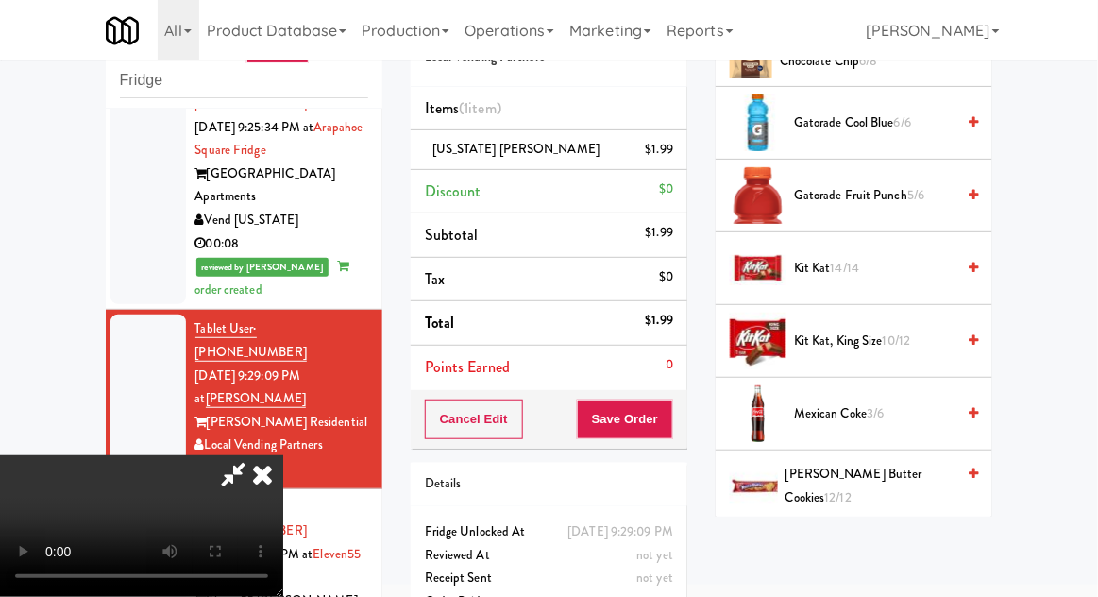
scroll to position [1292, 0]
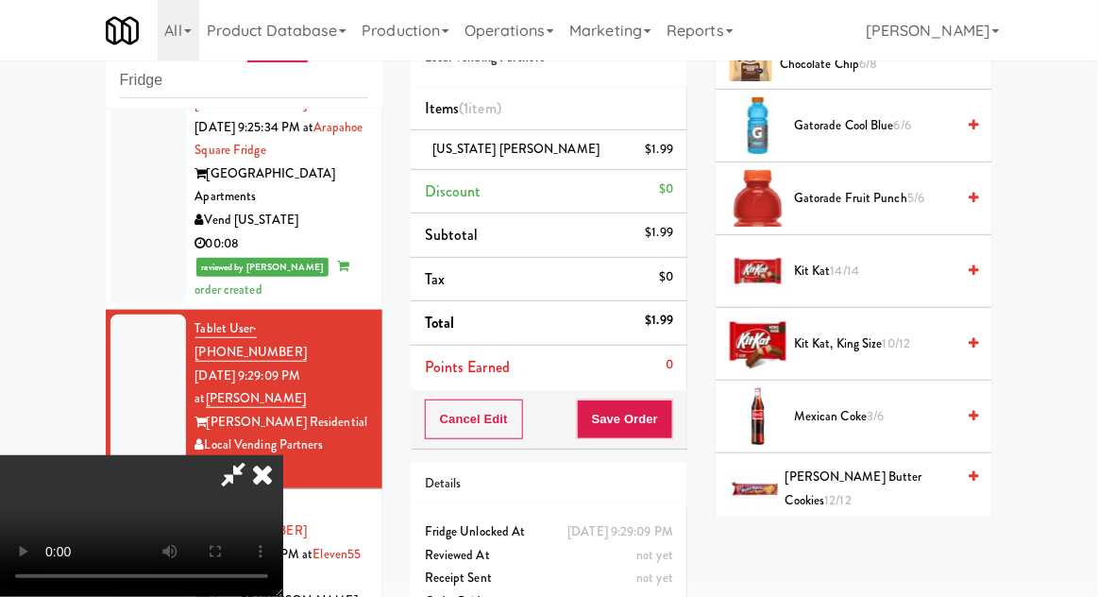
click at [891, 405] on span "Mexican Coke 3/6" at bounding box center [874, 417] width 160 height 24
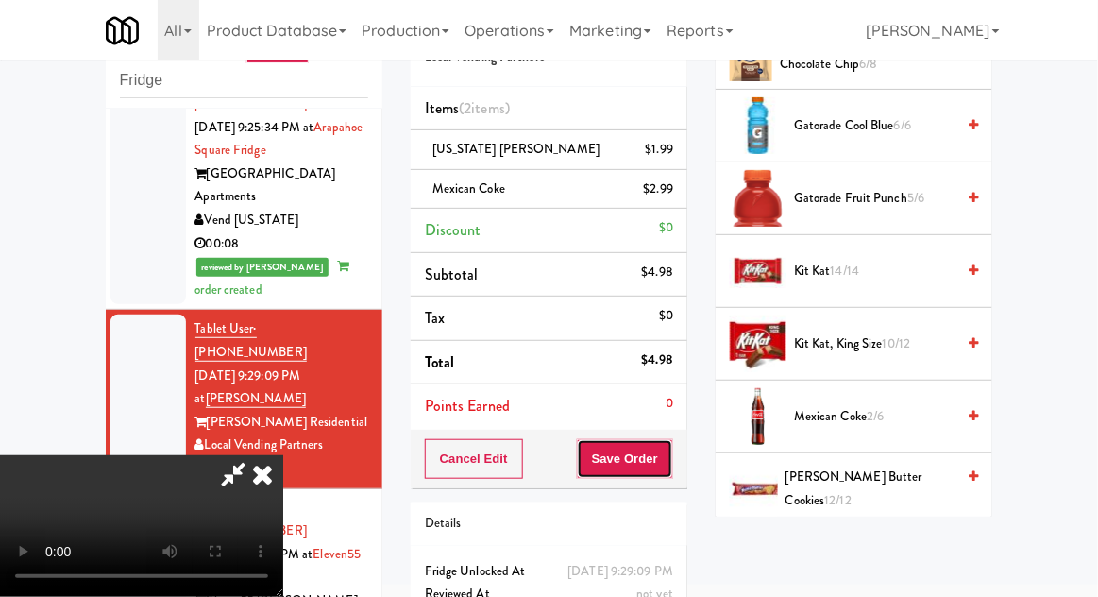
click at [660, 464] on button "Save Order" at bounding box center [625, 459] width 96 height 40
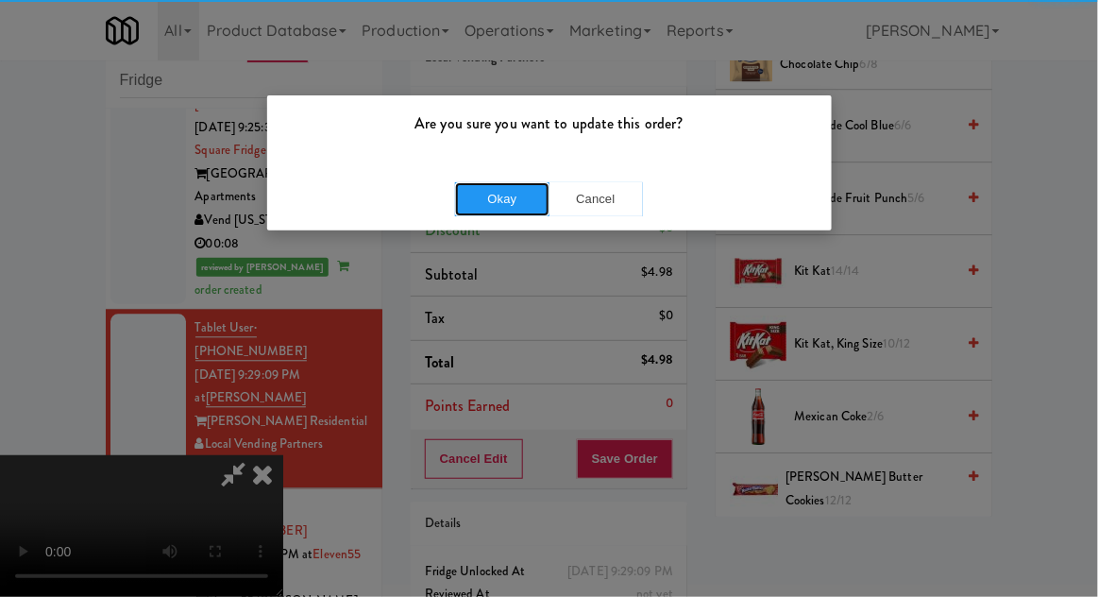
click at [517, 185] on button "Okay" at bounding box center [502, 199] width 94 height 34
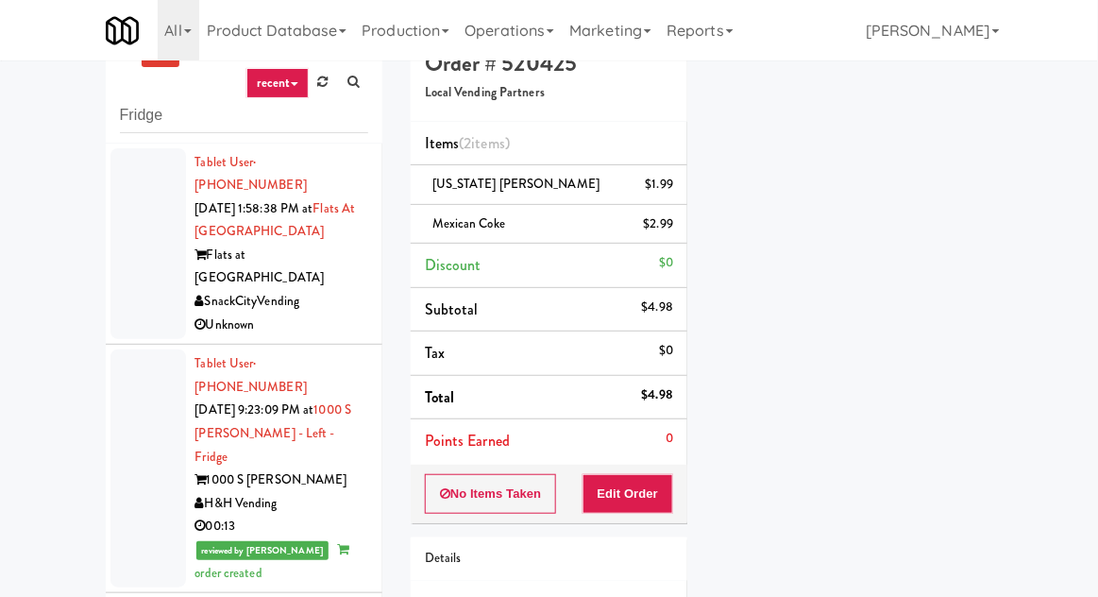
scroll to position [0, 0]
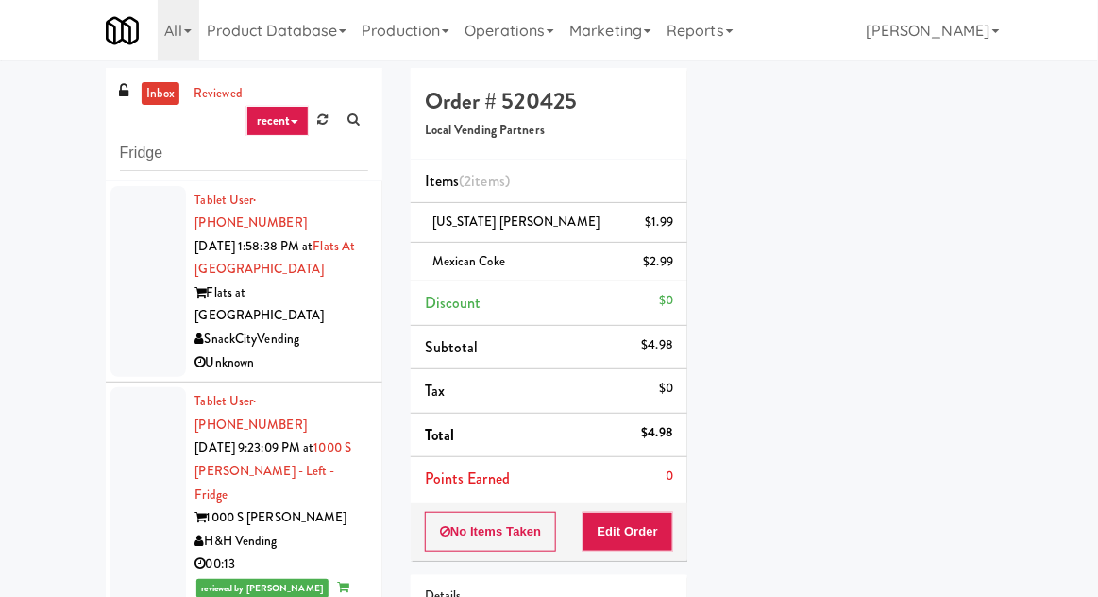
click at [170, 100] on link "inbox" at bounding box center [161, 94] width 39 height 24
